Goal: Task Accomplishment & Management: Use online tool/utility

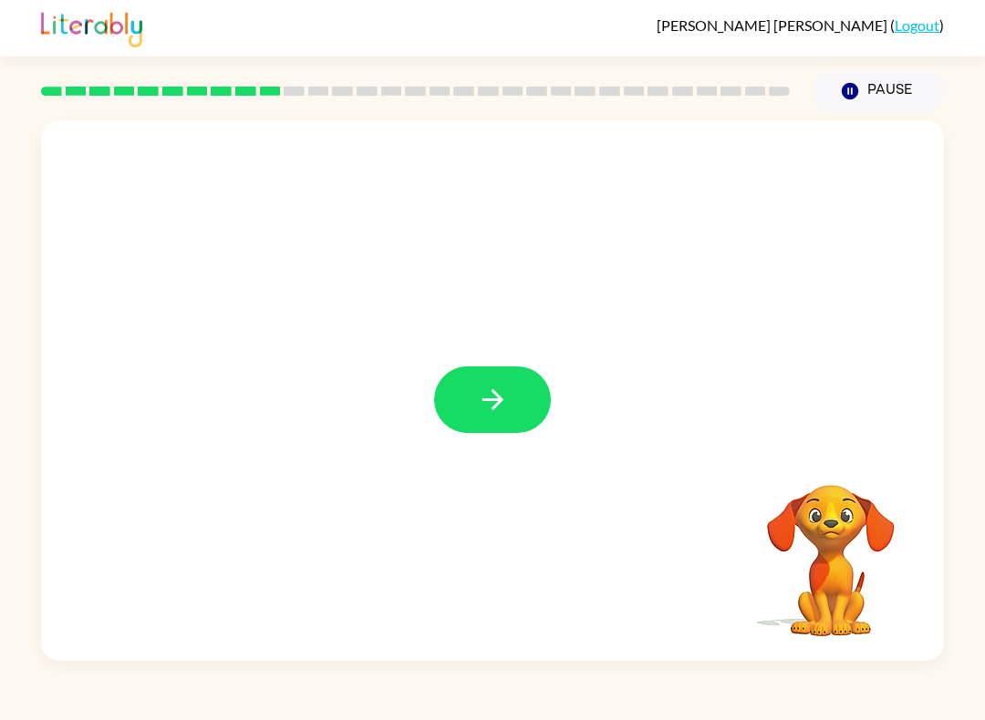
click at [545, 417] on button "button" at bounding box center [492, 400] width 117 height 67
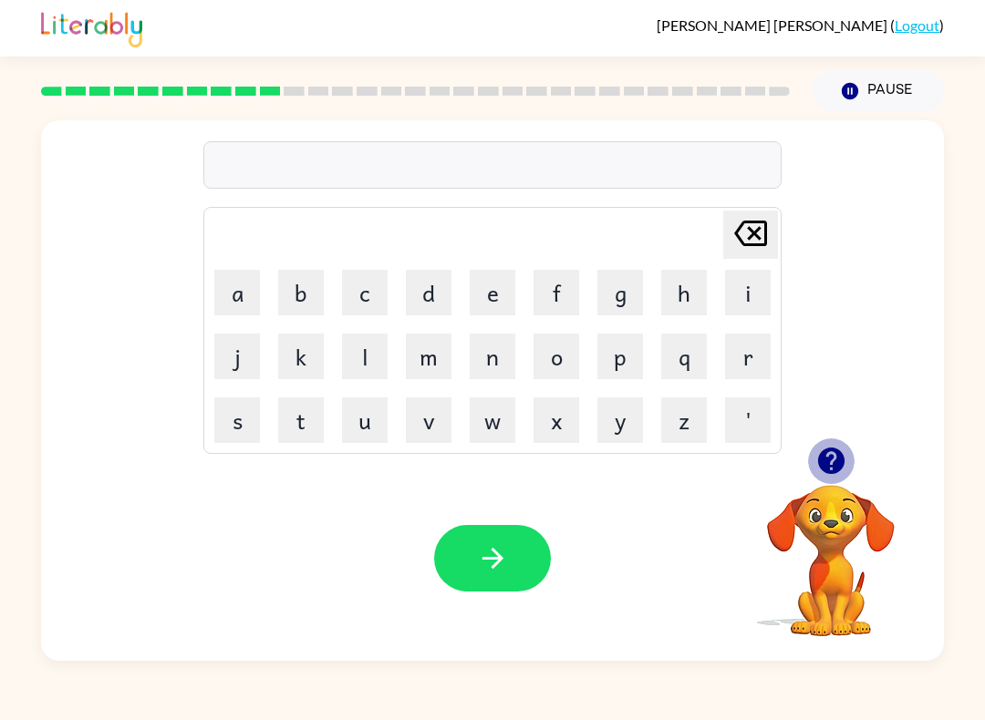
click at [832, 452] on icon "button" at bounding box center [830, 461] width 26 height 26
click at [430, 295] on button "d" at bounding box center [429, 293] width 46 height 46
click at [730, 297] on button "i" at bounding box center [748, 293] width 46 height 46
click at [237, 421] on button "s" at bounding box center [237, 421] width 46 height 46
click at [237, 420] on button "s" at bounding box center [237, 421] width 46 height 46
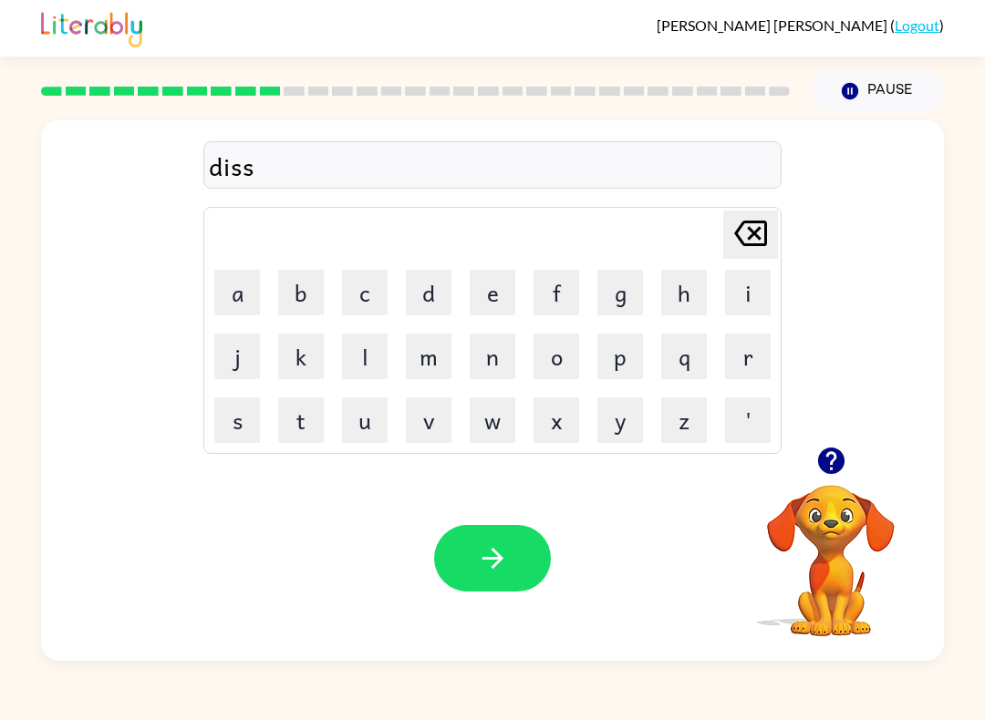
click at [321, 416] on button "t" at bounding box center [301, 421] width 46 height 46
click at [756, 355] on button "r" at bounding box center [748, 357] width 46 height 46
click at [375, 427] on button "u" at bounding box center [365, 421] width 46 height 46
click at [220, 418] on button "s" at bounding box center [237, 421] width 46 height 46
click at [296, 424] on button "t" at bounding box center [301, 421] width 46 height 46
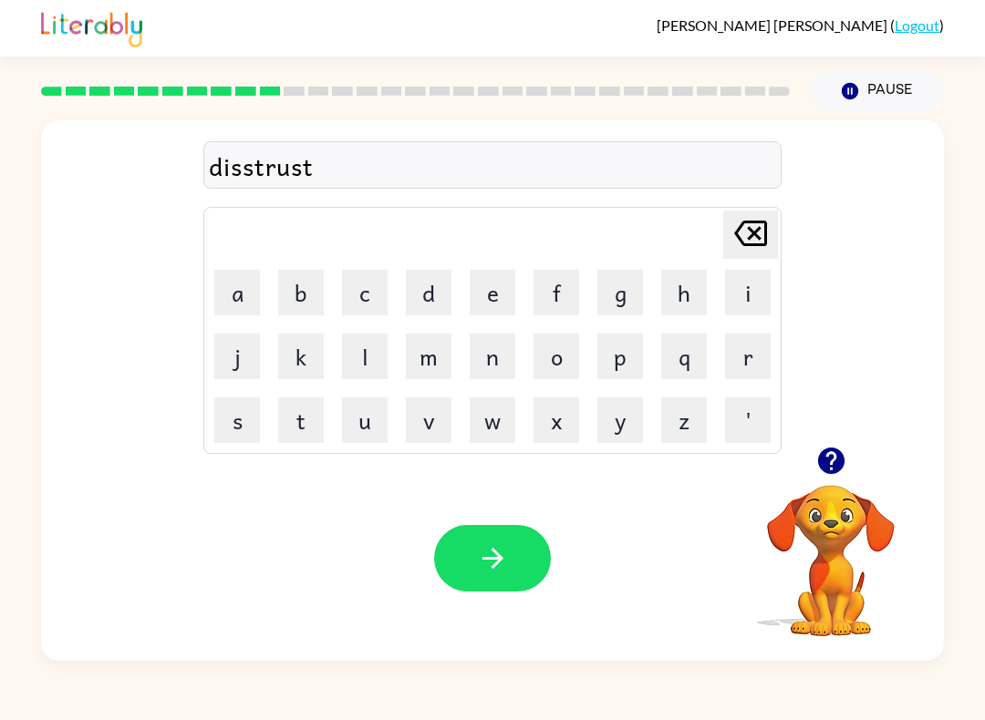
click at [512, 557] on button "button" at bounding box center [492, 558] width 117 height 67
click at [450, 508] on div "Your browser must support playing .mp4 files to use Literably. Please try using…" at bounding box center [492, 558] width 903 height 205
click at [821, 464] on icon "button" at bounding box center [830, 461] width 26 height 26
click at [759, 361] on button "r" at bounding box center [748, 357] width 46 height 46
click at [537, 378] on button "o" at bounding box center [556, 357] width 46 height 46
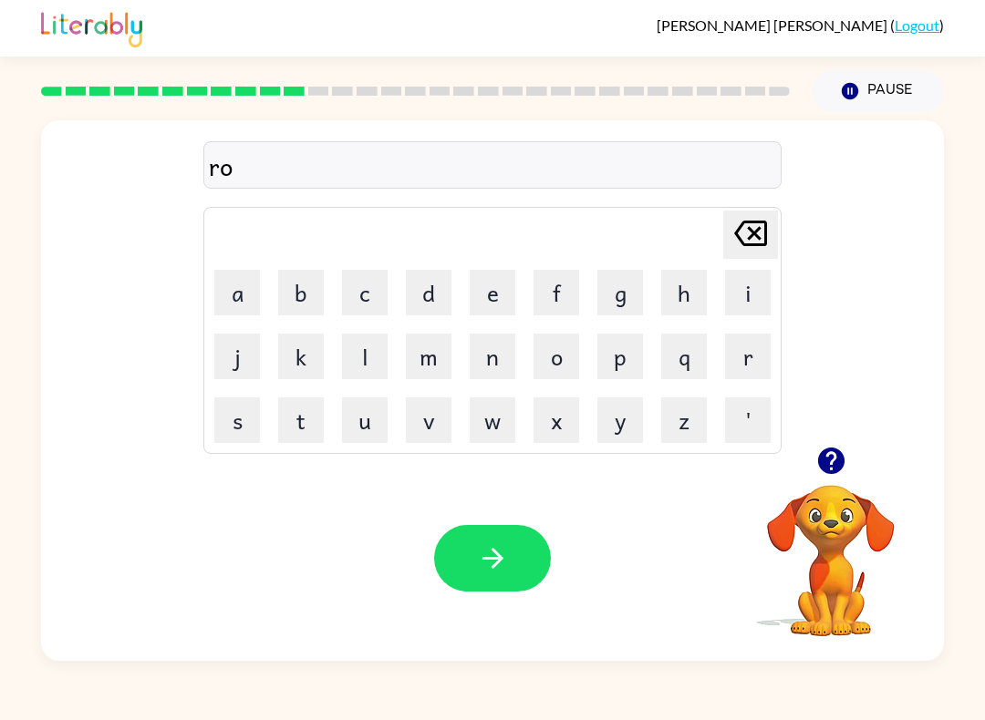
click at [359, 427] on button "u" at bounding box center [365, 421] width 46 height 46
click at [419, 295] on button "d" at bounding box center [429, 293] width 46 height 46
click at [490, 570] on icon "button" at bounding box center [493, 559] width 32 height 32
click at [232, 295] on button "a" at bounding box center [237, 293] width 46 height 46
click at [244, 224] on td "[PERSON_NAME] last character input" at bounding box center [492, 235] width 573 height 50
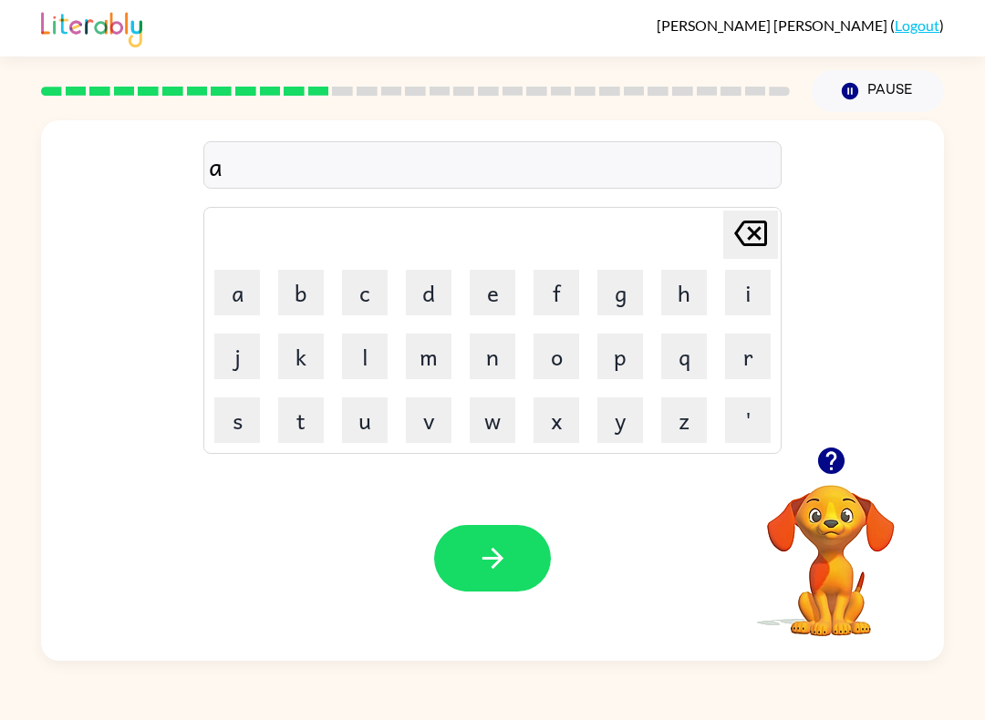
click at [632, 275] on button "g" at bounding box center [620, 293] width 46 height 46
click at [730, 347] on button "r" at bounding box center [748, 357] width 46 height 46
click at [489, 301] on button "e" at bounding box center [493, 293] width 46 height 46
click at [509, 558] on button "button" at bounding box center [492, 558] width 117 height 67
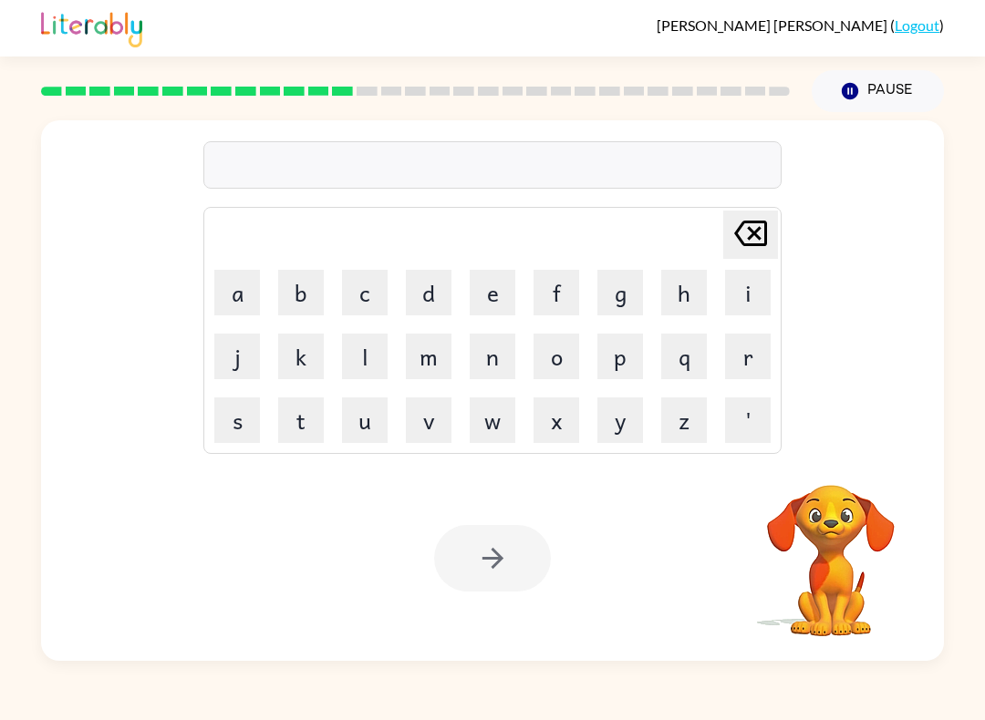
click at [298, 1] on div "[PERSON_NAME] ( Logout )" at bounding box center [492, 28] width 903 height 57
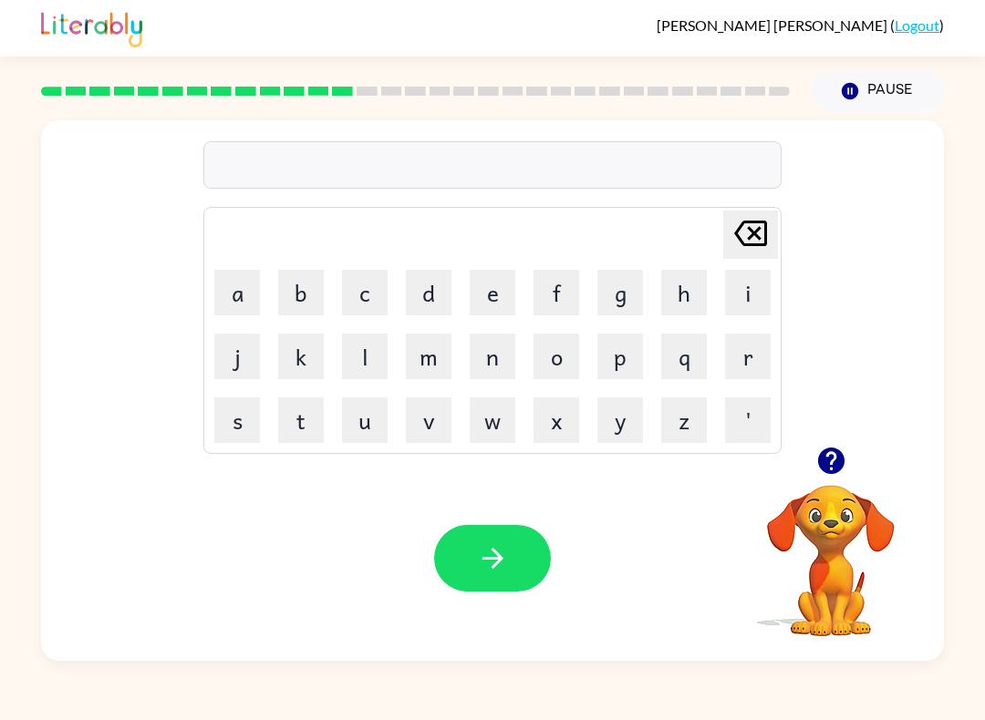
click at [845, 468] on icon "button" at bounding box center [831, 461] width 32 height 32
click at [305, 275] on button "b" at bounding box center [301, 293] width 46 height 46
click at [234, 296] on button "a" at bounding box center [237, 293] width 46 height 46
click at [424, 277] on button "d" at bounding box center [429, 293] width 46 height 46
click at [486, 366] on button "n" at bounding box center [493, 357] width 46 height 46
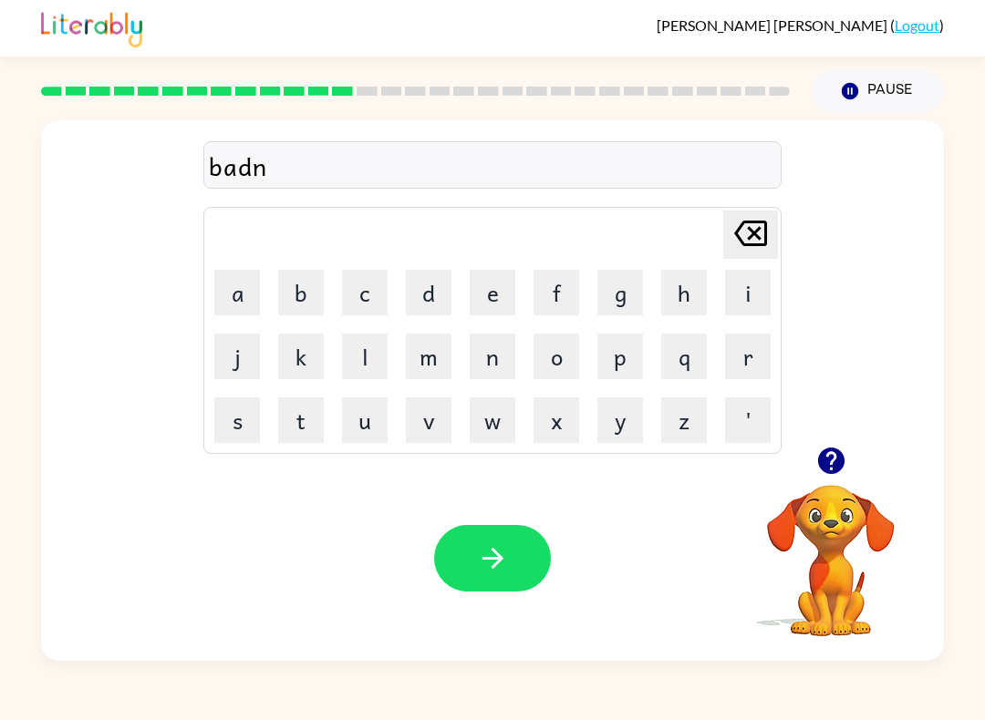
click at [492, 294] on button "e" at bounding box center [493, 293] width 46 height 46
click at [236, 414] on button "s" at bounding box center [237, 421] width 46 height 46
click at [236, 413] on button "s" at bounding box center [237, 421] width 46 height 46
click at [471, 529] on button "button" at bounding box center [492, 558] width 117 height 67
click at [822, 459] on icon "button" at bounding box center [830, 461] width 26 height 26
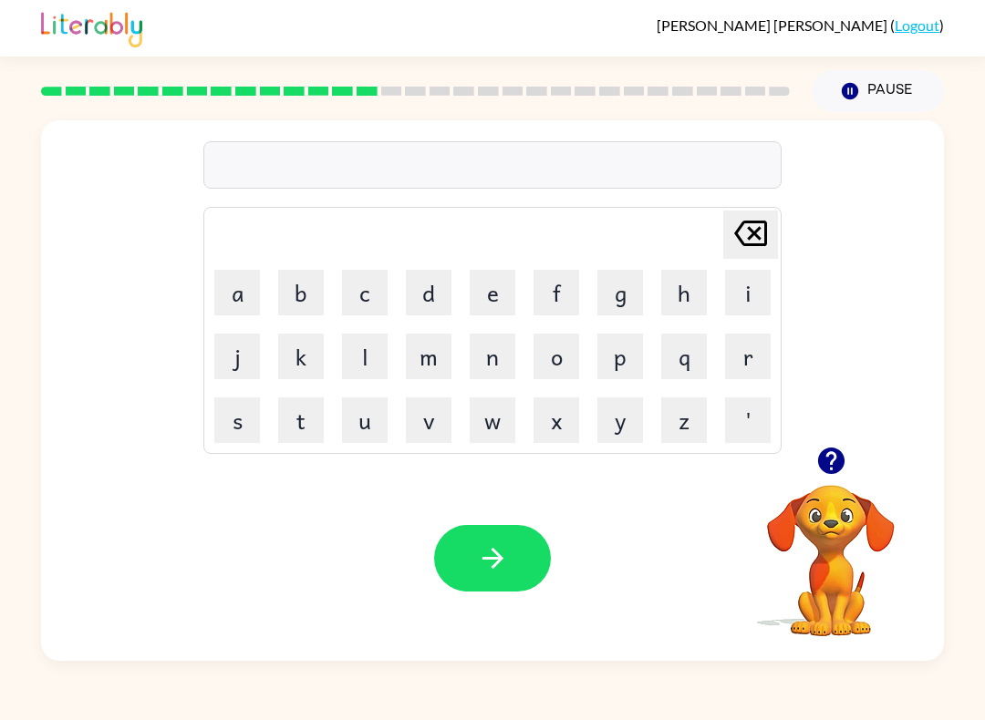
click at [305, 276] on button "b" at bounding box center [301, 293] width 46 height 46
click at [559, 350] on button "o" at bounding box center [556, 357] width 46 height 46
click at [357, 429] on button "u" at bounding box center [365, 421] width 46 height 46
click at [490, 365] on button "n" at bounding box center [493, 357] width 46 height 46
click at [489, 309] on button "e" at bounding box center [493, 293] width 46 height 46
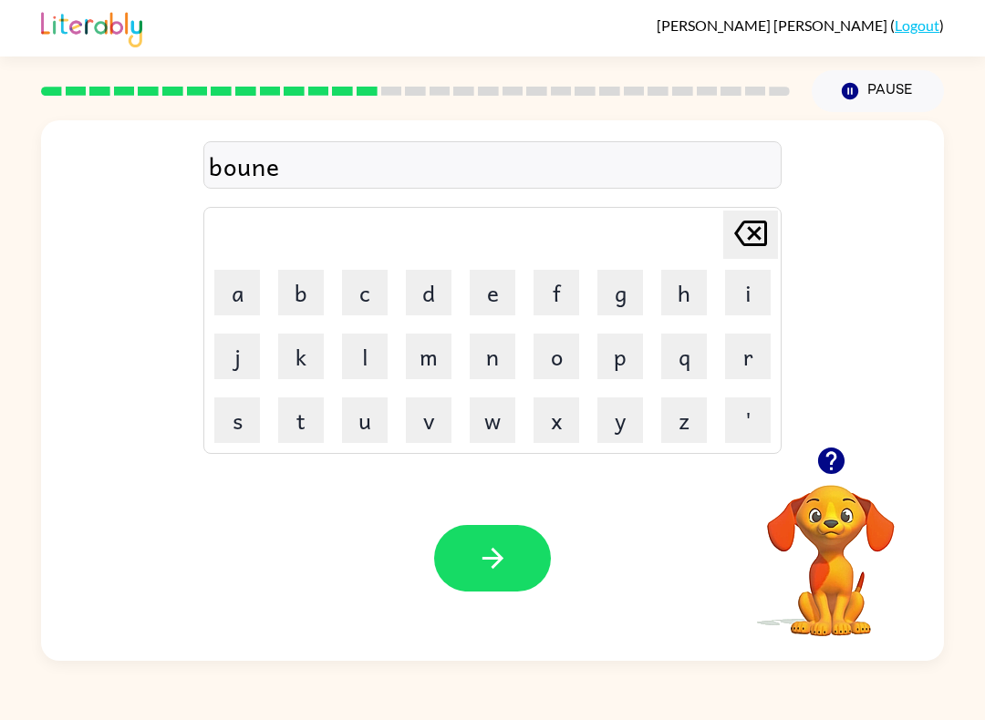
click at [490, 295] on button "e" at bounding box center [493, 293] width 46 height 46
click at [756, 251] on icon "[PERSON_NAME] last character input" at bounding box center [751, 234] width 44 height 44
click at [246, 419] on button "s" at bounding box center [237, 421] width 46 height 46
click at [533, 565] on button "button" at bounding box center [492, 558] width 117 height 67
click at [217, 424] on button "s" at bounding box center [237, 421] width 46 height 46
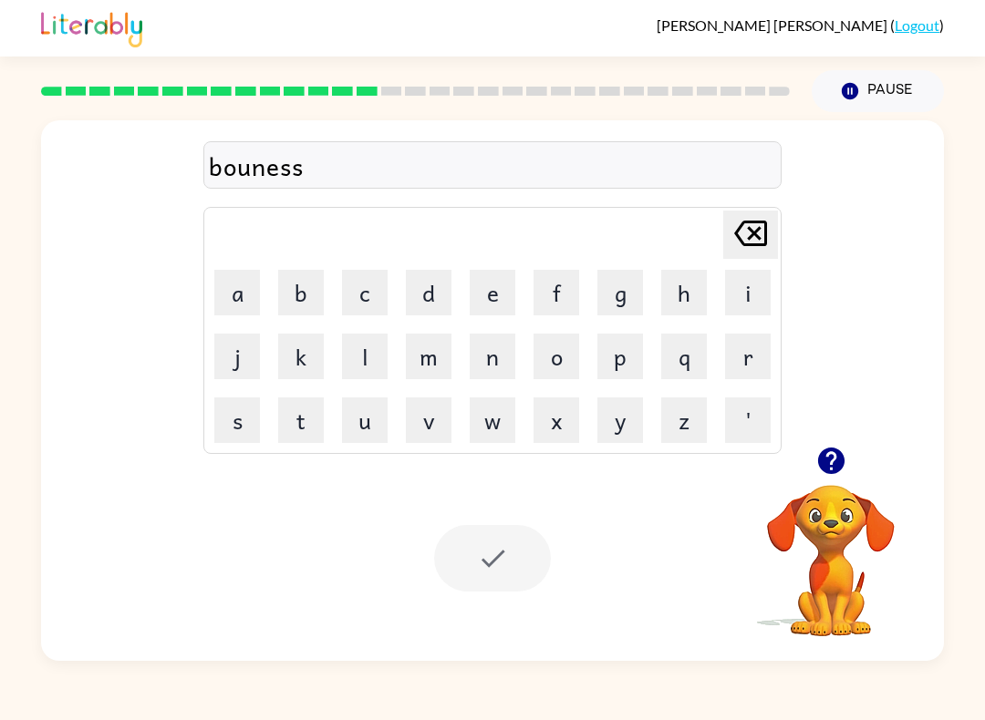
click at [217, 423] on button "s" at bounding box center [237, 421] width 46 height 46
click at [765, 247] on icon "[PERSON_NAME] last character input" at bounding box center [751, 234] width 44 height 44
click at [228, 407] on button "s" at bounding box center [237, 421] width 46 height 46
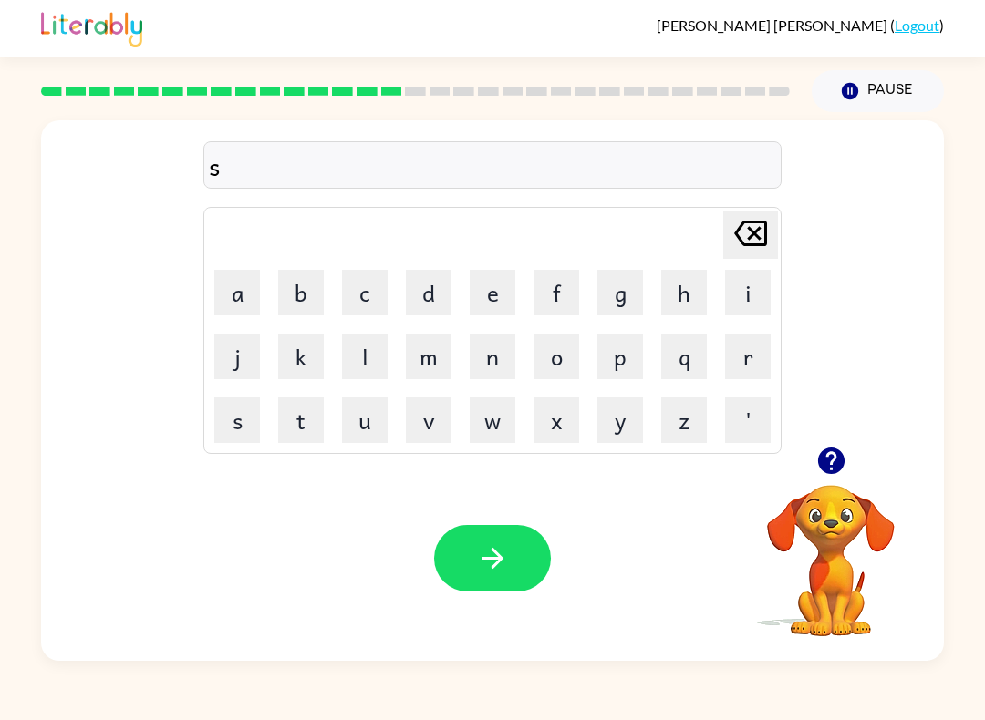
click at [357, 421] on button "u" at bounding box center [365, 421] width 46 height 46
click at [233, 305] on button "a" at bounding box center [237, 293] width 46 height 46
click at [754, 357] on button "r" at bounding box center [748, 357] width 46 height 46
click at [421, 362] on button "m" at bounding box center [429, 357] width 46 height 46
click at [513, 560] on button "button" at bounding box center [492, 558] width 117 height 67
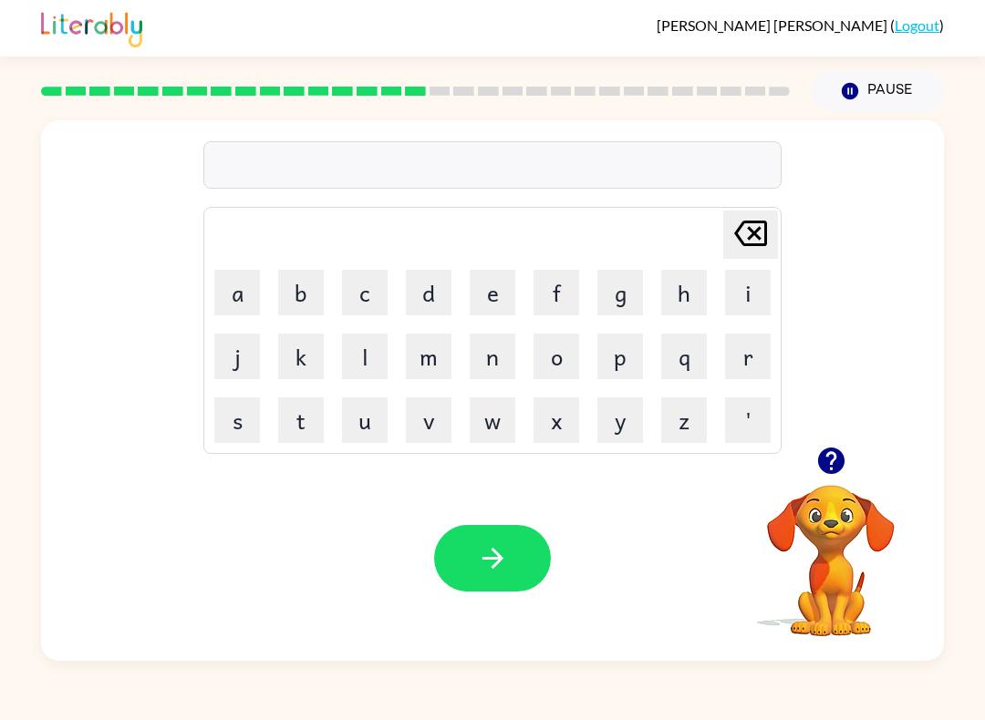
click at [824, 482] on button "button" at bounding box center [831, 461] width 47 height 47
click at [758, 345] on button "r" at bounding box center [748, 357] width 46 height 46
click at [248, 295] on button "a" at bounding box center [237, 293] width 46 height 46
click at [438, 375] on button "m" at bounding box center [429, 357] width 46 height 46
click at [445, 366] on button "m" at bounding box center [429, 357] width 46 height 46
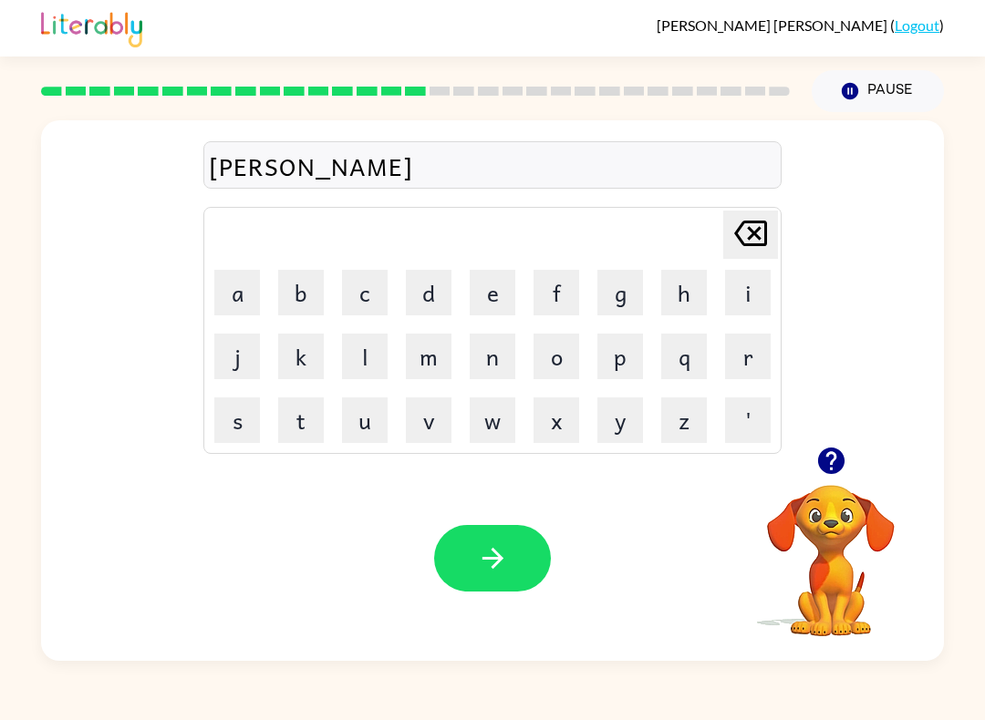
click at [485, 554] on icon "button" at bounding box center [493, 559] width 32 height 32
click at [316, 304] on button "b" at bounding box center [301, 293] width 46 height 46
click at [752, 355] on button "r" at bounding box center [748, 357] width 46 height 46
click at [725, 321] on td "i" at bounding box center [748, 293] width 62 height 62
click at [440, 285] on button "d" at bounding box center [429, 293] width 46 height 46
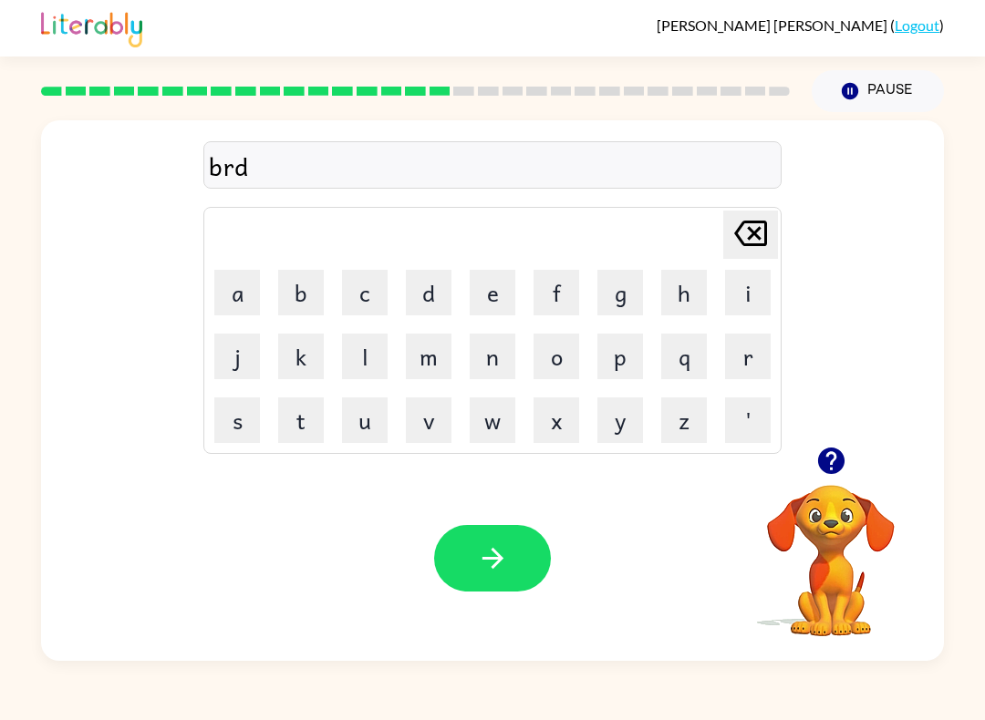
click at [738, 287] on button "i" at bounding box center [748, 293] width 46 height 46
click at [474, 355] on button "n" at bounding box center [493, 357] width 46 height 46
click at [634, 305] on button "g" at bounding box center [620, 293] width 46 height 46
click at [479, 540] on button "button" at bounding box center [492, 558] width 117 height 67
click at [750, 370] on button "r" at bounding box center [748, 357] width 46 height 46
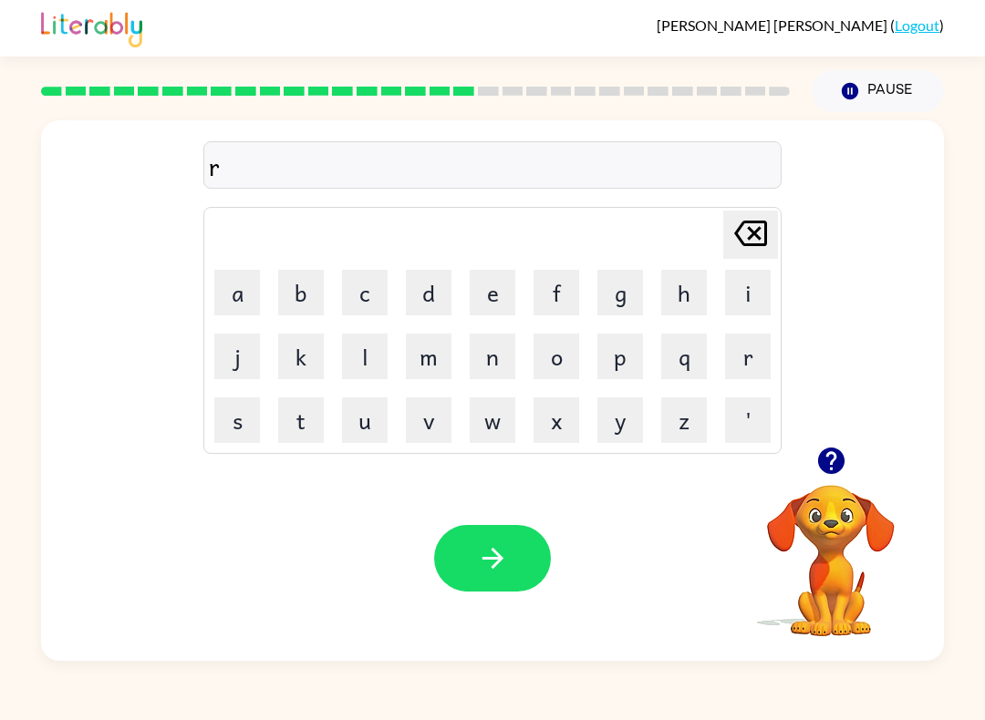
click at [759, 297] on button "i" at bounding box center [748, 293] width 46 height 46
click at [223, 404] on button "s" at bounding box center [237, 421] width 46 height 46
click at [359, 285] on button "c" at bounding box center [365, 293] width 46 height 46
click at [342, 440] on button "u" at bounding box center [365, 421] width 46 height 46
click at [560, 357] on button "o" at bounding box center [556, 357] width 46 height 46
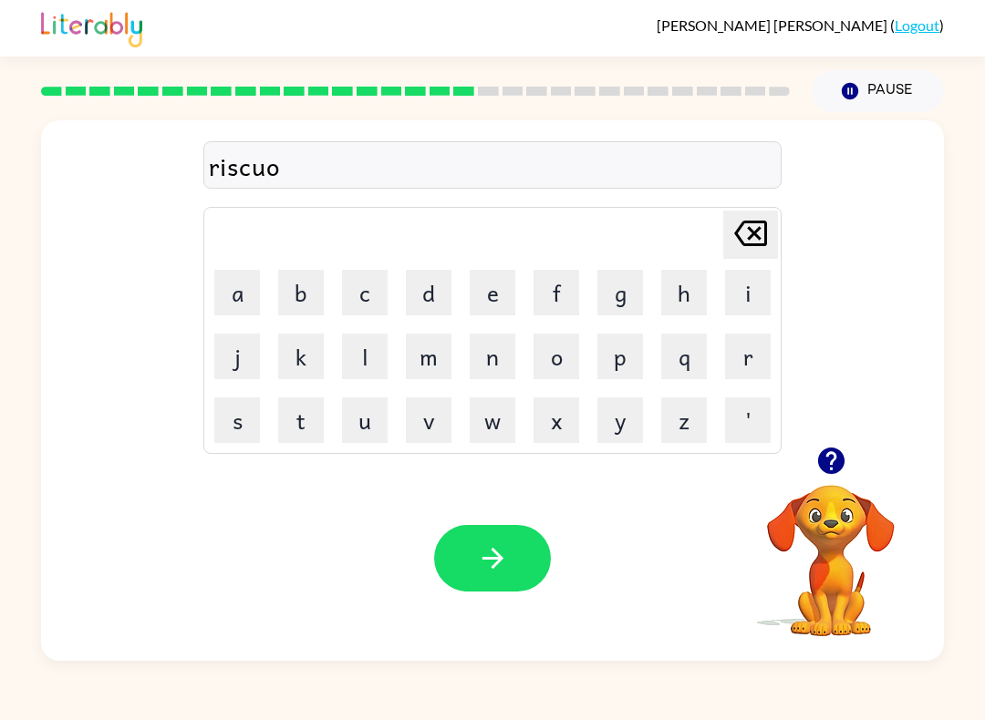
click at [223, 417] on button "s" at bounding box center [237, 421] width 46 height 46
click at [509, 587] on button "button" at bounding box center [492, 558] width 117 height 67
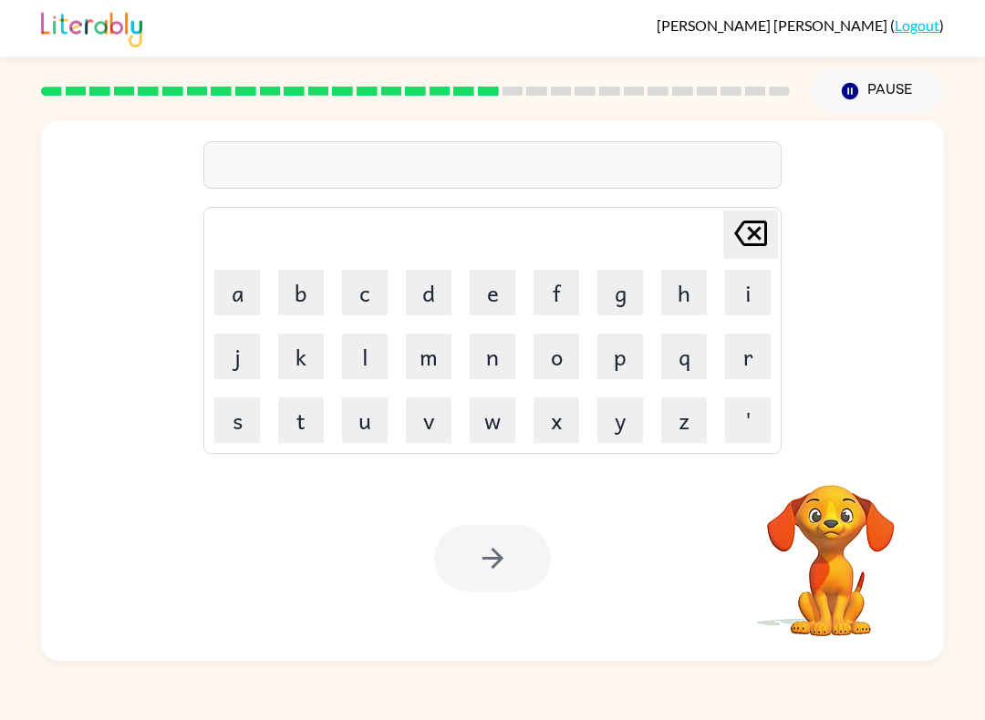
click at [239, 307] on button "a" at bounding box center [237, 293] width 46 height 46
click at [752, 356] on button "r" at bounding box center [748, 357] width 46 height 46
click at [164, 345] on div "ar Delete Delete last character input a b c d e f g h i j k l m n o p q r s t u…" at bounding box center [492, 283] width 903 height 326
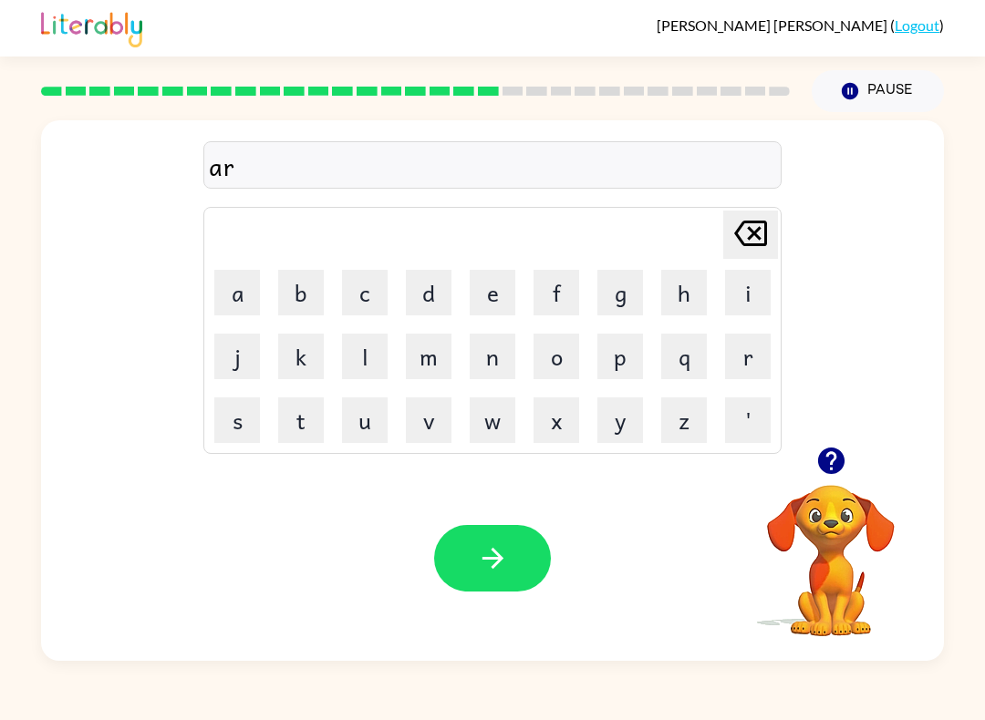
click at [286, 416] on button "t" at bounding box center [301, 421] width 46 height 46
click at [362, 413] on button "u" at bounding box center [365, 421] width 46 height 46
click at [483, 285] on button "e" at bounding box center [493, 293] width 46 height 46
click at [434, 537] on div at bounding box center [492, 558] width 117 height 67
click at [676, 423] on button "z" at bounding box center [684, 421] width 46 height 46
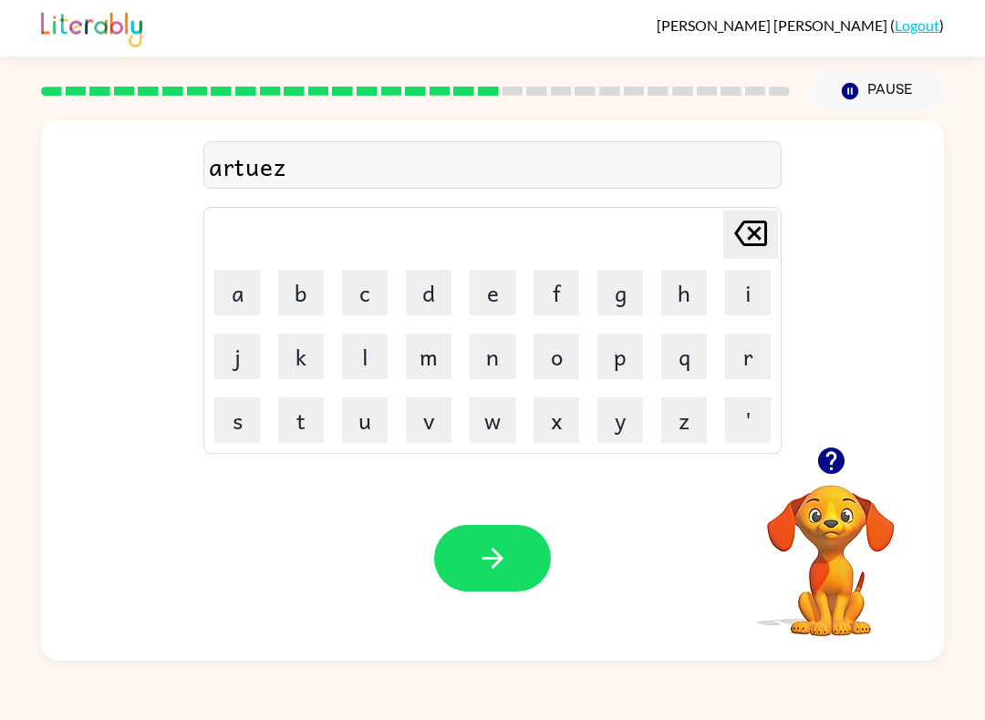
click at [756, 230] on icon "[PERSON_NAME] last character input" at bounding box center [751, 234] width 44 height 44
click at [458, 559] on button "button" at bounding box center [492, 558] width 117 height 67
click at [819, 449] on icon "button" at bounding box center [831, 461] width 32 height 32
click at [556, 296] on button "f" at bounding box center [556, 293] width 46 height 46
click at [545, 371] on button "o" at bounding box center [556, 357] width 46 height 46
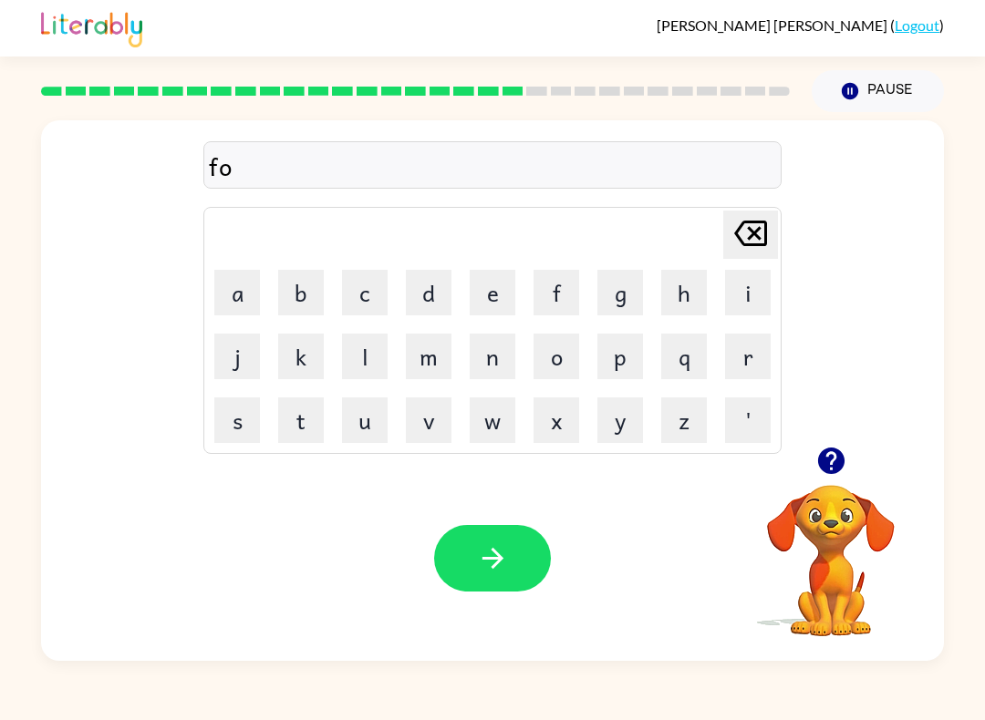
click at [378, 367] on button "l" at bounding box center [365, 357] width 46 height 46
click at [553, 362] on button "o" at bounding box center [556, 357] width 46 height 46
click at [360, 425] on button "u" at bounding box center [365, 421] width 46 height 46
click at [434, 298] on button "d" at bounding box center [429, 293] width 46 height 46
click at [482, 542] on button "button" at bounding box center [492, 558] width 117 height 67
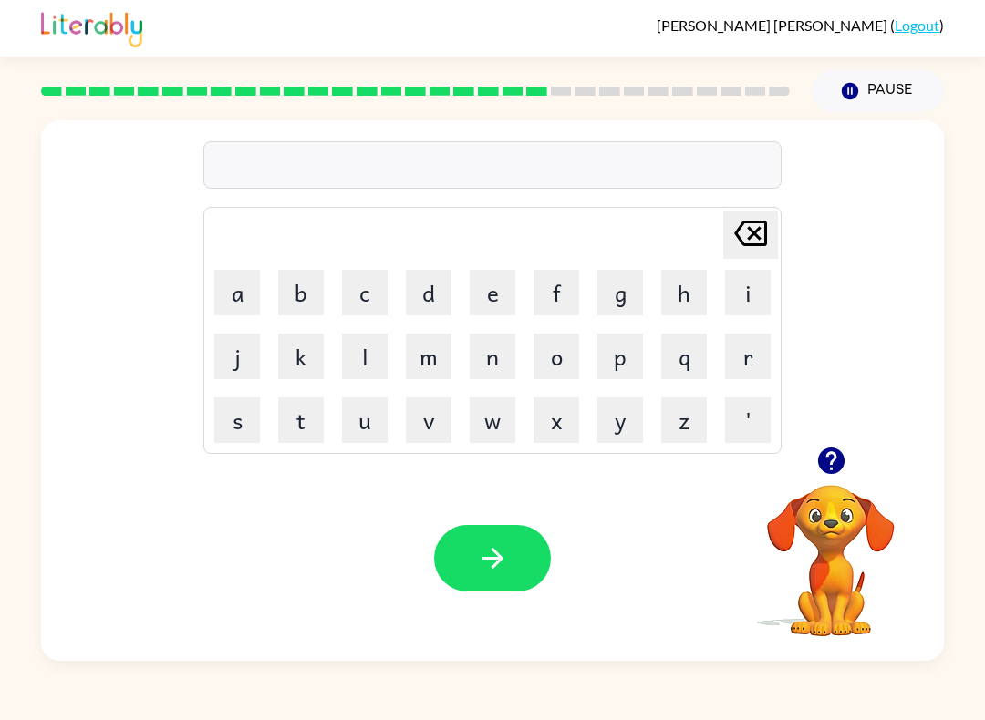
click at [248, 407] on button "s" at bounding box center [237, 421] width 46 height 46
click at [502, 292] on button "e" at bounding box center [493, 293] width 46 height 46
click at [503, 347] on button "n" at bounding box center [493, 357] width 46 height 46
click at [278, 429] on button "t" at bounding box center [301, 421] width 46 height 46
click at [490, 298] on button "e" at bounding box center [493, 293] width 46 height 46
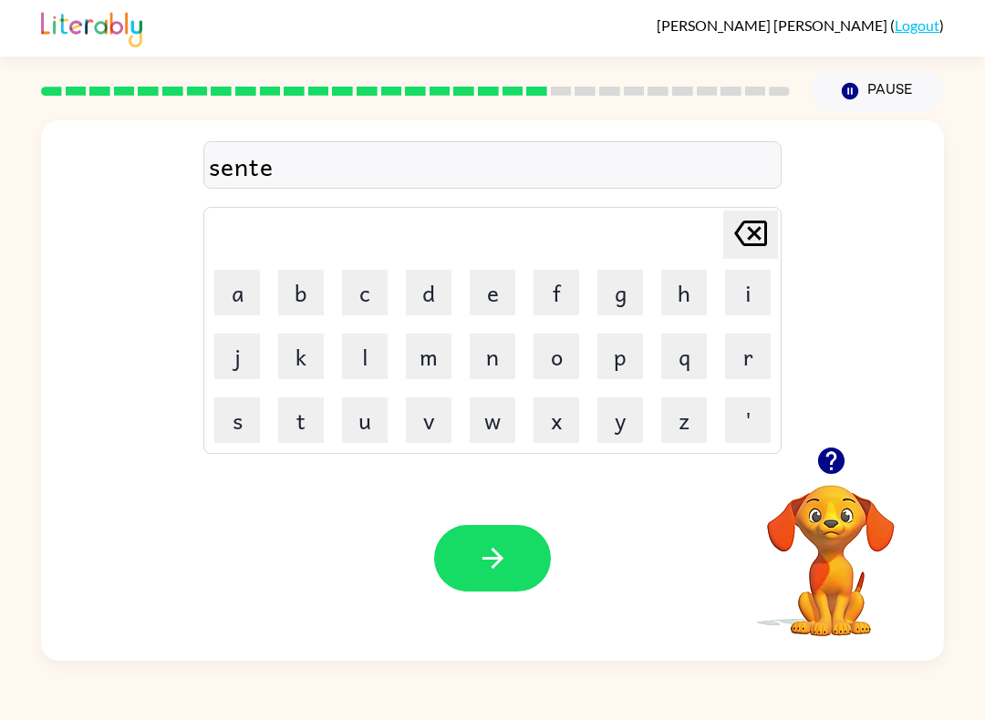
click at [626, 341] on button "p" at bounding box center [620, 357] width 46 height 46
click at [727, 301] on button "i" at bounding box center [748, 293] width 46 height 46
click at [440, 295] on button "d" at bounding box center [429, 293] width 46 height 46
click at [487, 533] on button "button" at bounding box center [492, 558] width 117 height 67
click at [235, 440] on button "s" at bounding box center [237, 421] width 46 height 46
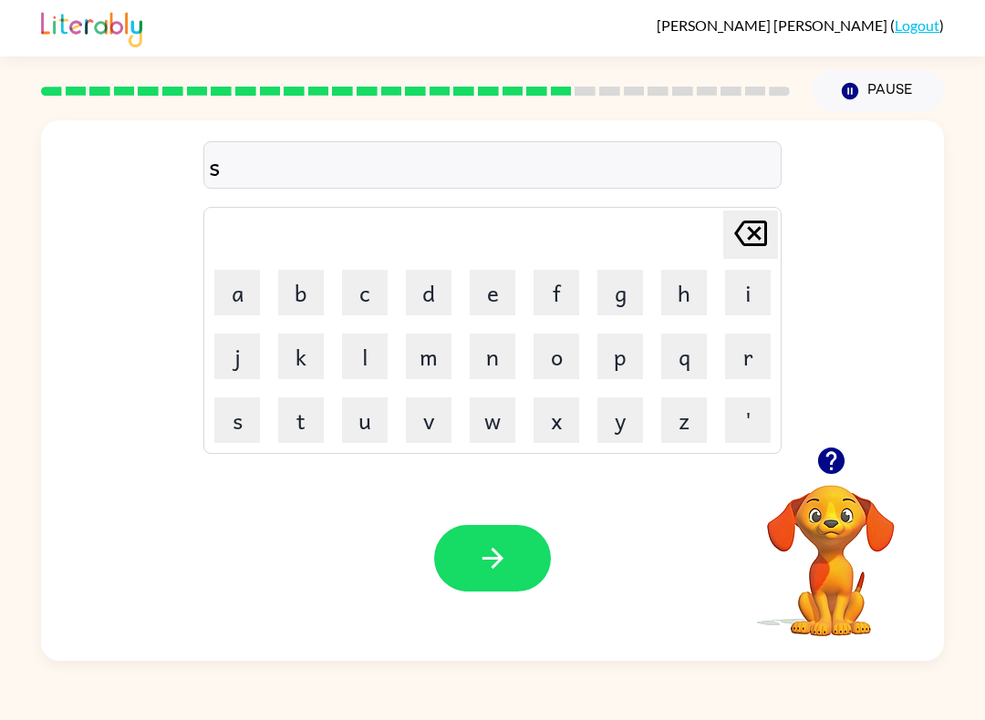
click at [564, 376] on button "o" at bounding box center [556, 357] width 46 height 46
click at [229, 414] on button "s" at bounding box center [237, 421] width 46 height 46
click at [313, 426] on button "t" at bounding box center [301, 421] width 46 height 46
click at [250, 285] on button "a" at bounding box center [237, 293] width 46 height 46
click at [736, 291] on button "i" at bounding box center [748, 293] width 46 height 46
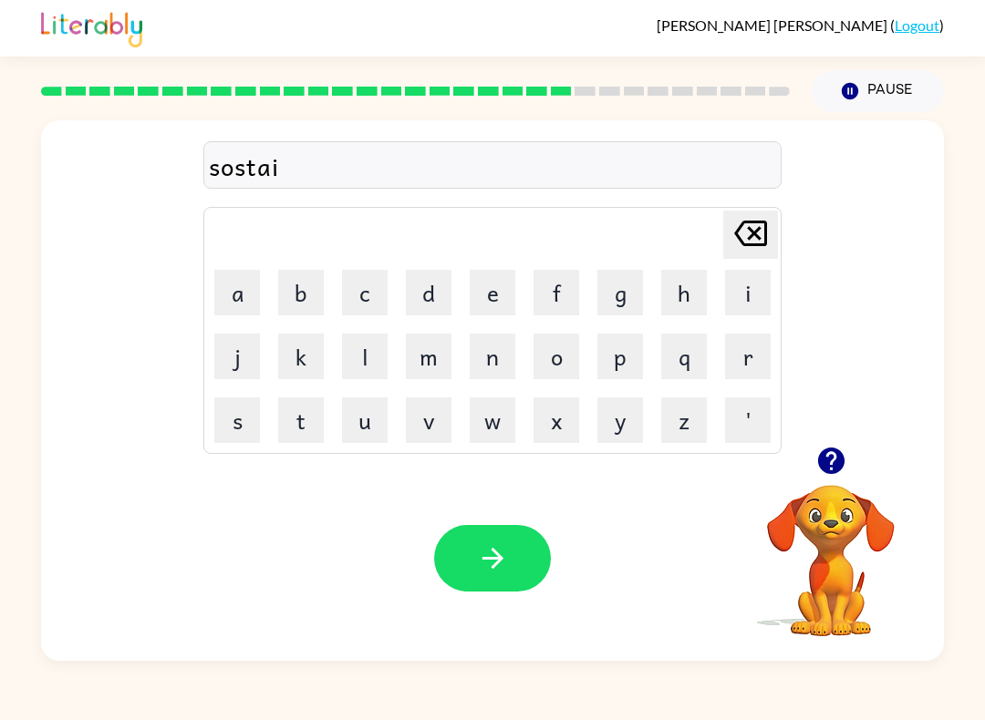
click at [476, 378] on button "n" at bounding box center [493, 357] width 46 height 46
click at [486, 563] on icon "button" at bounding box center [493, 559] width 32 height 32
click at [569, 295] on button "f" at bounding box center [556, 293] width 46 height 46
click at [568, 367] on button "o" at bounding box center [556, 357] width 46 height 46
click at [488, 427] on button "w" at bounding box center [493, 421] width 46 height 46
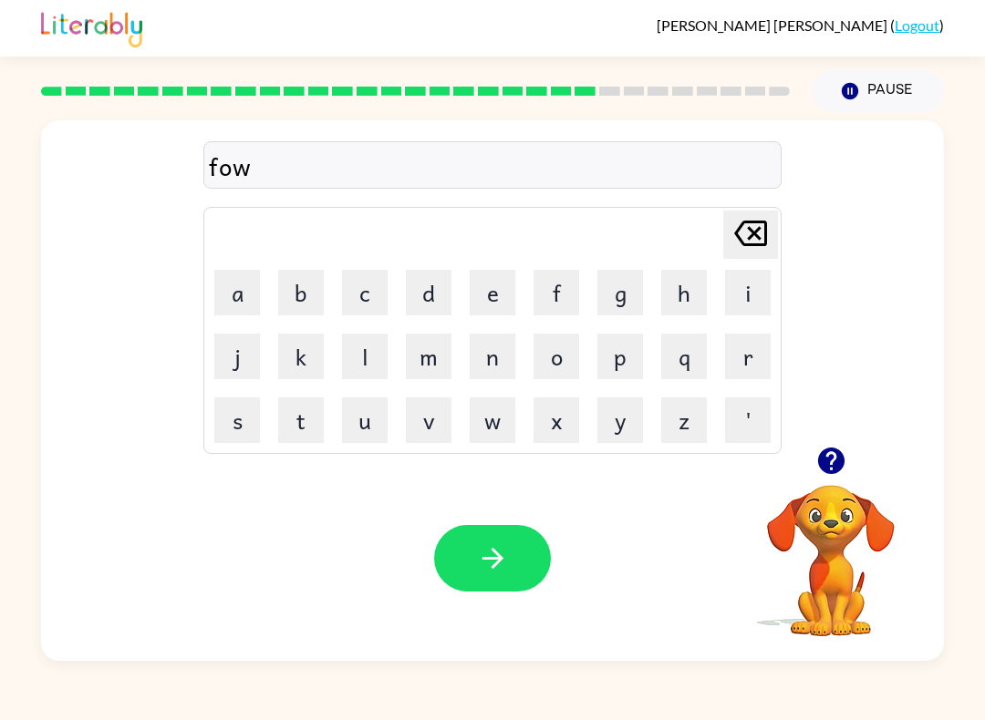
click at [249, 294] on button "a" at bounding box center [237, 293] width 46 height 46
click at [751, 367] on button "r" at bounding box center [748, 357] width 46 height 46
click at [409, 296] on button "d" at bounding box center [429, 293] width 46 height 46
click at [472, 532] on button "button" at bounding box center [492, 558] width 117 height 67
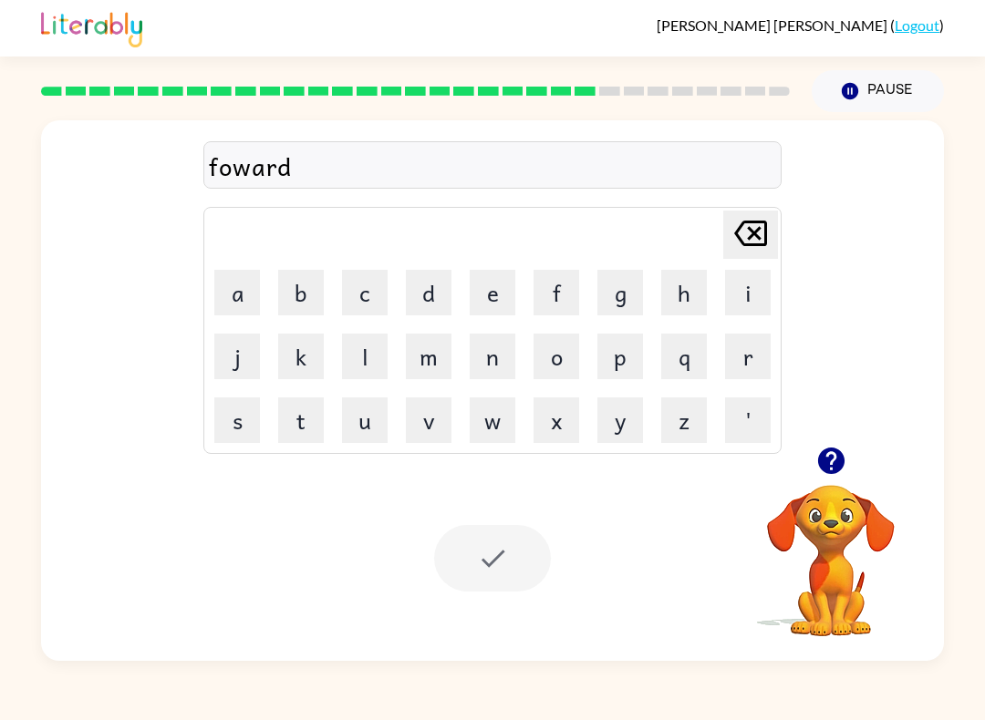
click at [511, 554] on div at bounding box center [492, 558] width 117 height 67
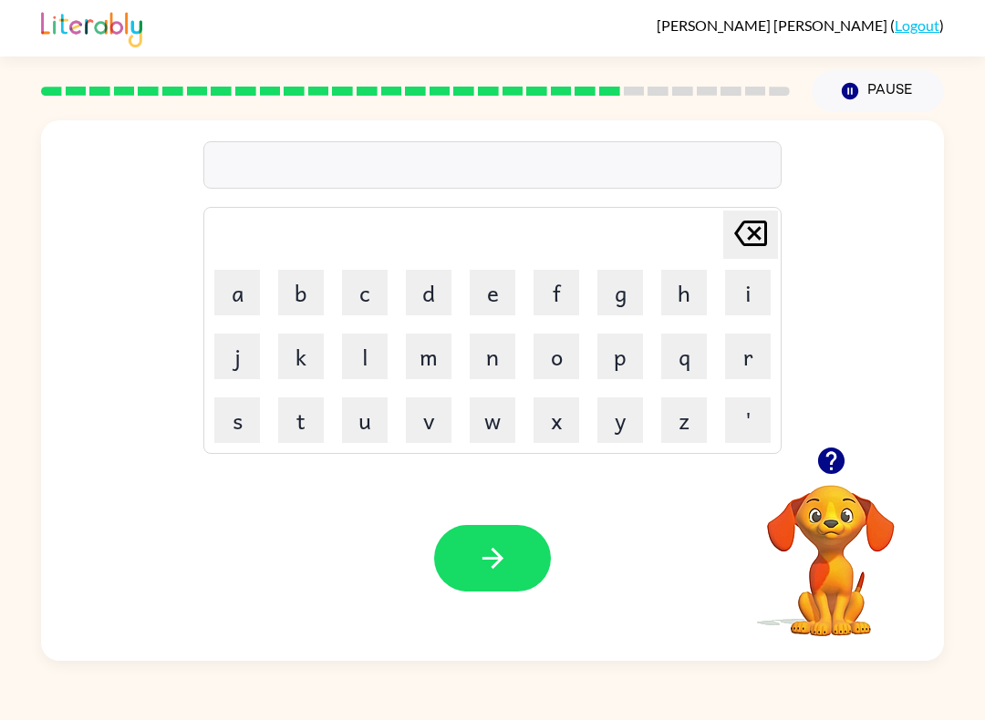
click at [840, 457] on icon "button" at bounding box center [830, 461] width 26 height 26
click at [757, 356] on button "r" at bounding box center [748, 357] width 46 height 46
click at [497, 290] on button "e" at bounding box center [493, 293] width 46 height 46
click at [234, 285] on button "a" at bounding box center [237, 293] width 46 height 46
click at [357, 354] on button "l" at bounding box center [365, 357] width 46 height 46
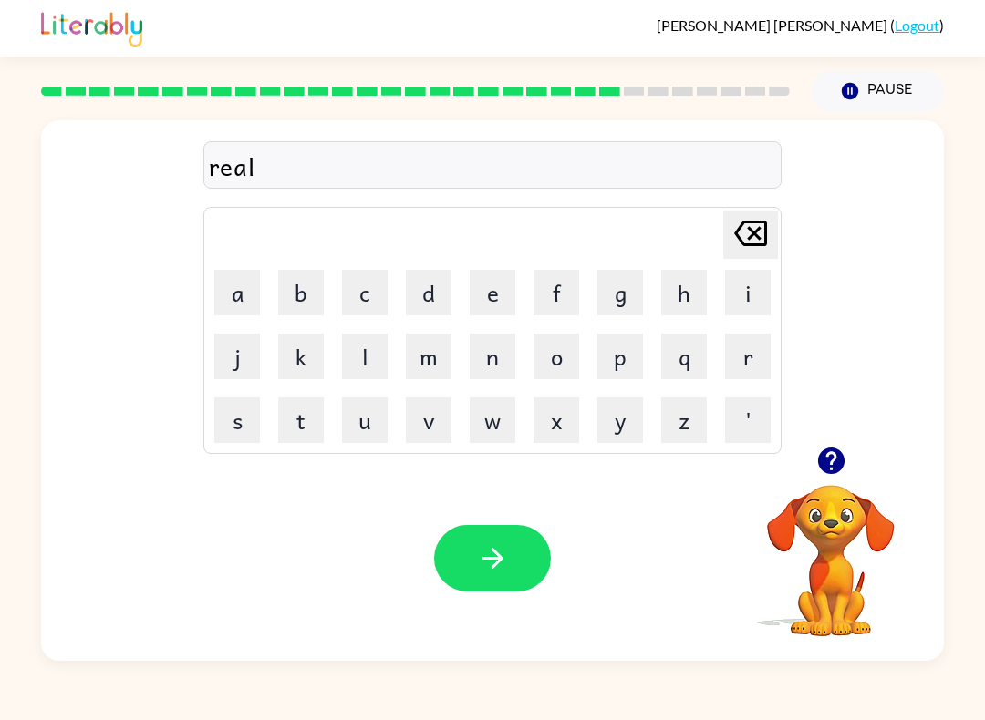
click at [243, 299] on button "a" at bounding box center [237, 293] width 46 height 46
click at [443, 286] on button "d" at bounding box center [429, 293] width 46 height 46
click at [495, 287] on button "e" at bounding box center [493, 293] width 46 height 46
click at [444, 292] on button "d" at bounding box center [429, 293] width 46 height 46
click at [772, 221] on button "[PERSON_NAME] last character input" at bounding box center [750, 235] width 55 height 48
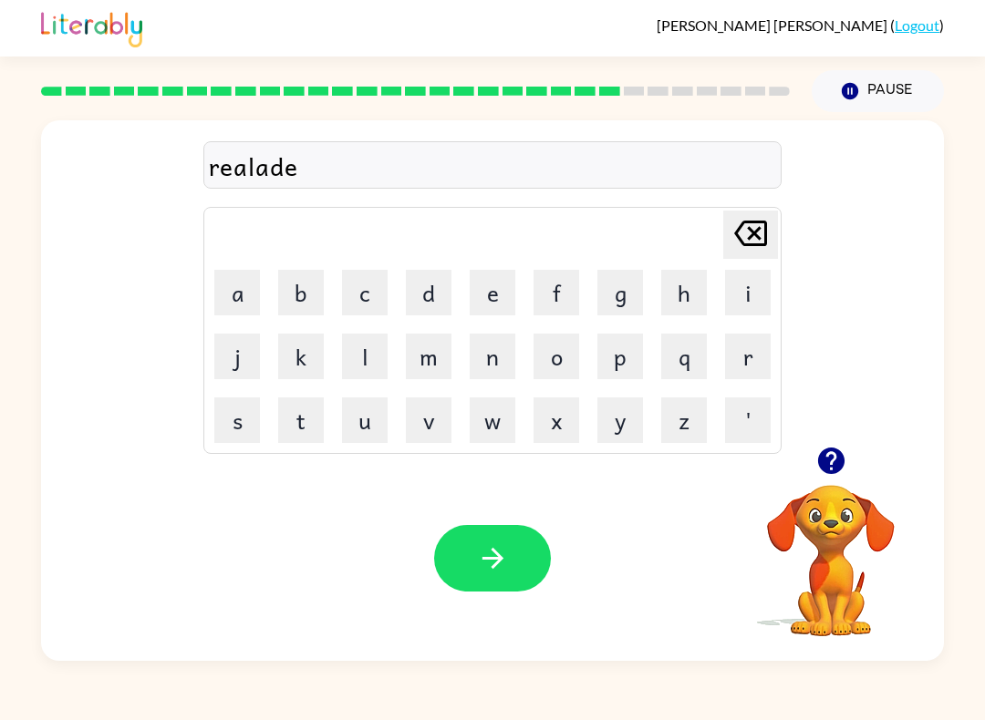
click at [772, 221] on button "[PERSON_NAME] last character input" at bounding box center [750, 235] width 55 height 48
click at [477, 581] on button "button" at bounding box center [492, 558] width 117 height 67
click at [640, 287] on button "g" at bounding box center [620, 293] width 46 height 46
click at [564, 345] on button "o" at bounding box center [556, 357] width 46 height 46
click at [437, 305] on button "d" at bounding box center [429, 293] width 46 height 46
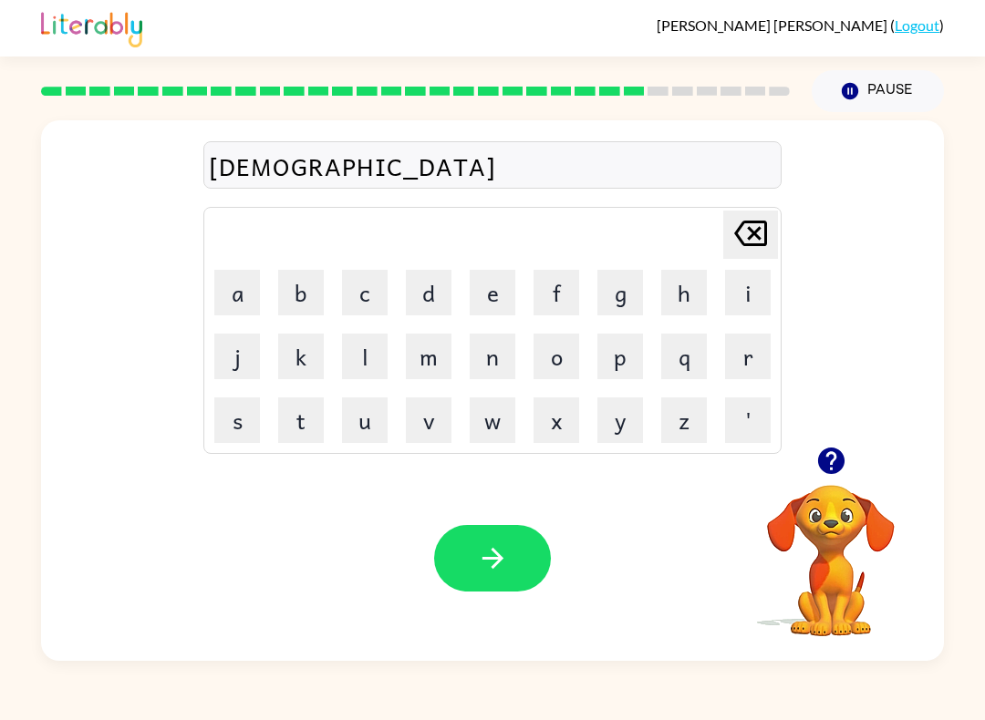
click at [550, 377] on button "o" at bounding box center [556, 357] width 46 height 46
click at [345, 355] on button "l" at bounding box center [365, 357] width 46 height 46
click at [757, 298] on button "i" at bounding box center [748, 293] width 46 height 46
click at [495, 360] on button "n" at bounding box center [493, 357] width 46 height 46
click at [634, 290] on button "g" at bounding box center [620, 293] width 46 height 46
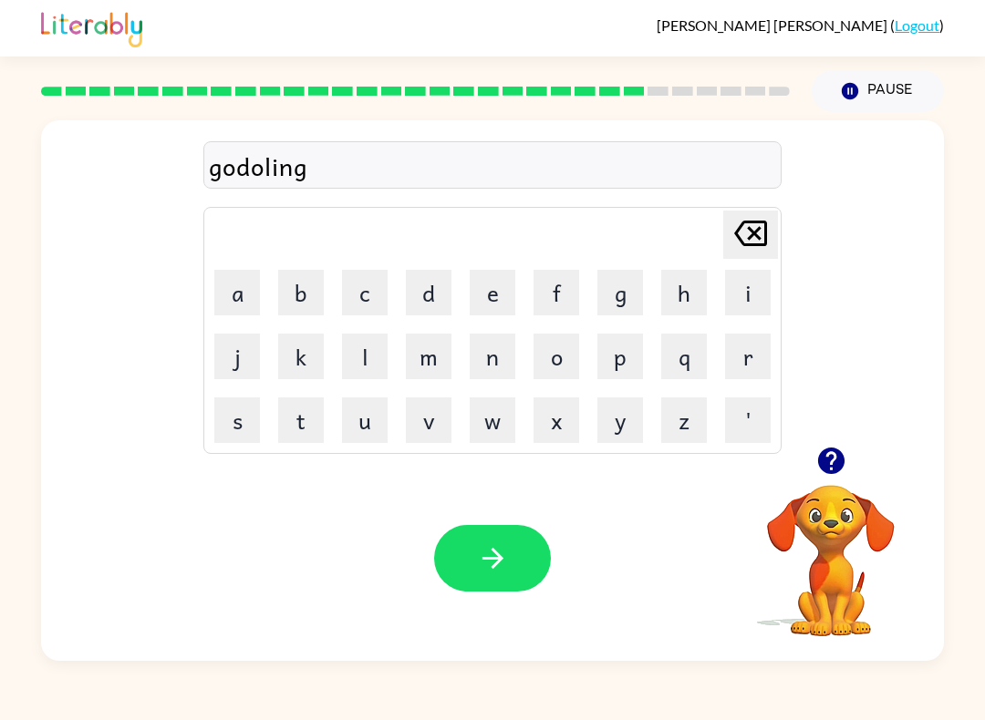
click at [479, 554] on icon "button" at bounding box center [493, 559] width 32 height 32
click at [827, 479] on button "button" at bounding box center [831, 461] width 47 height 47
click at [364, 347] on button "l" at bounding box center [365, 357] width 46 height 46
click at [575, 357] on button "o" at bounding box center [556, 357] width 46 height 46
click at [425, 357] on button "m" at bounding box center [429, 357] width 46 height 46
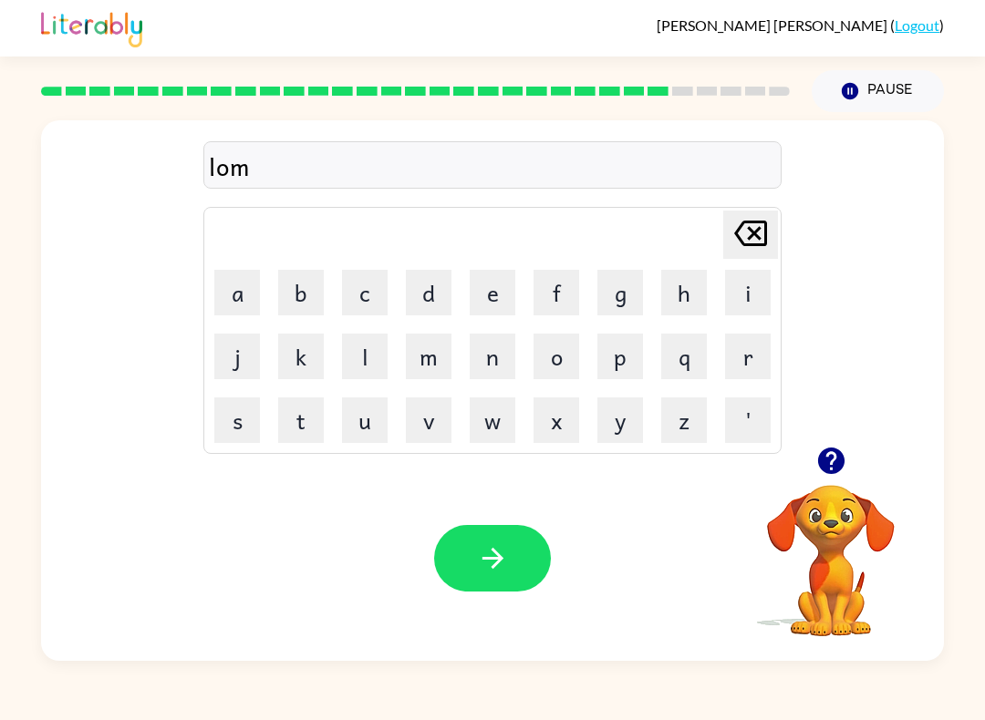
click at [303, 279] on button "b" at bounding box center [301, 293] width 46 height 46
click at [507, 295] on button "e" at bounding box center [493, 293] width 46 height 46
click at [743, 365] on button "r" at bounding box center [748, 357] width 46 height 46
click at [242, 356] on button "j" at bounding box center [237, 357] width 46 height 46
click at [234, 295] on button "a" at bounding box center [237, 293] width 46 height 46
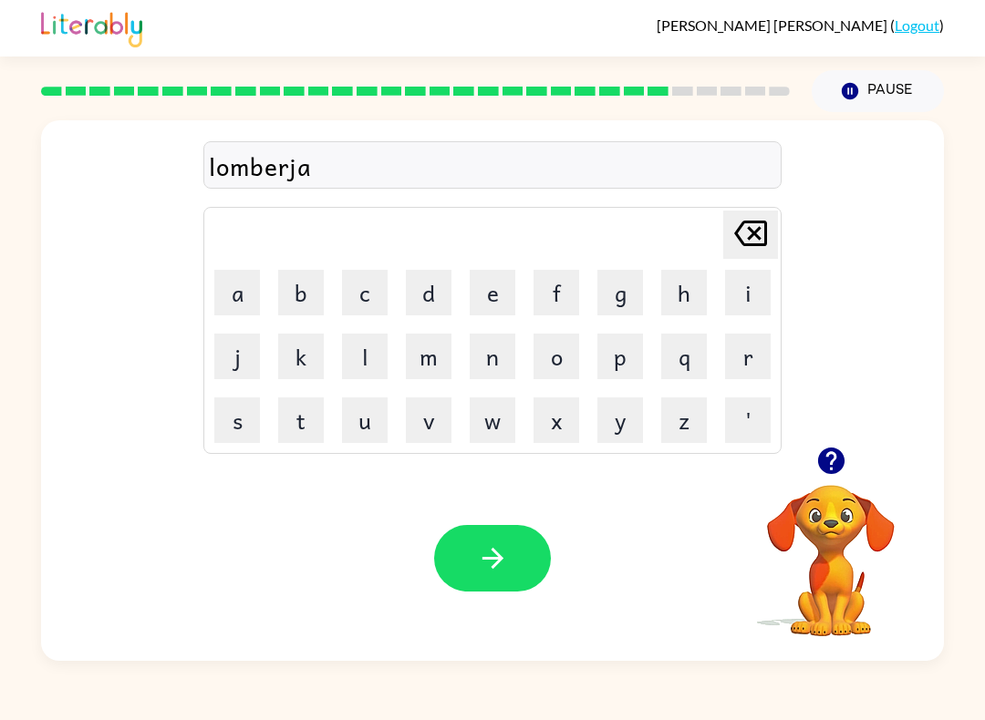
click at [371, 291] on button "c" at bounding box center [365, 293] width 46 height 46
click at [310, 358] on button "k" at bounding box center [301, 357] width 46 height 46
click at [480, 553] on icon "button" at bounding box center [493, 559] width 32 height 32
click at [844, 451] on icon "button" at bounding box center [831, 461] width 32 height 32
click at [623, 367] on button "p" at bounding box center [620, 357] width 46 height 46
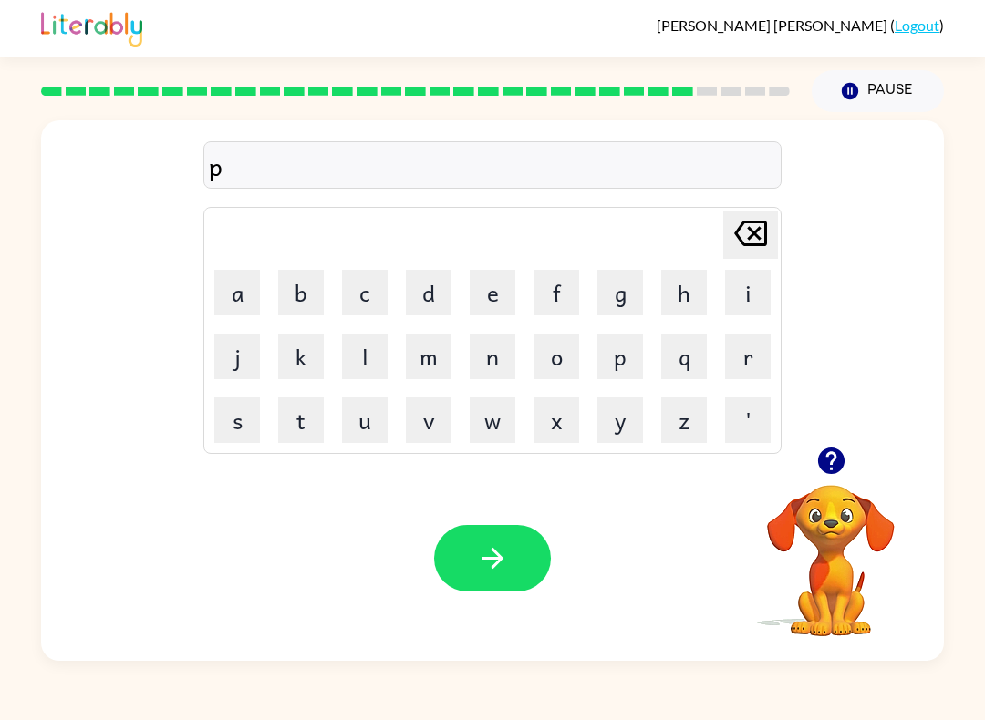
click at [480, 301] on button "e" at bounding box center [493, 293] width 46 height 46
click at [248, 288] on button "a" at bounding box center [237, 293] width 46 height 46
click at [752, 361] on button "r" at bounding box center [748, 357] width 46 height 46
click at [243, 419] on button "s" at bounding box center [237, 421] width 46 height 46
click at [501, 565] on icon "button" at bounding box center [493, 559] width 32 height 32
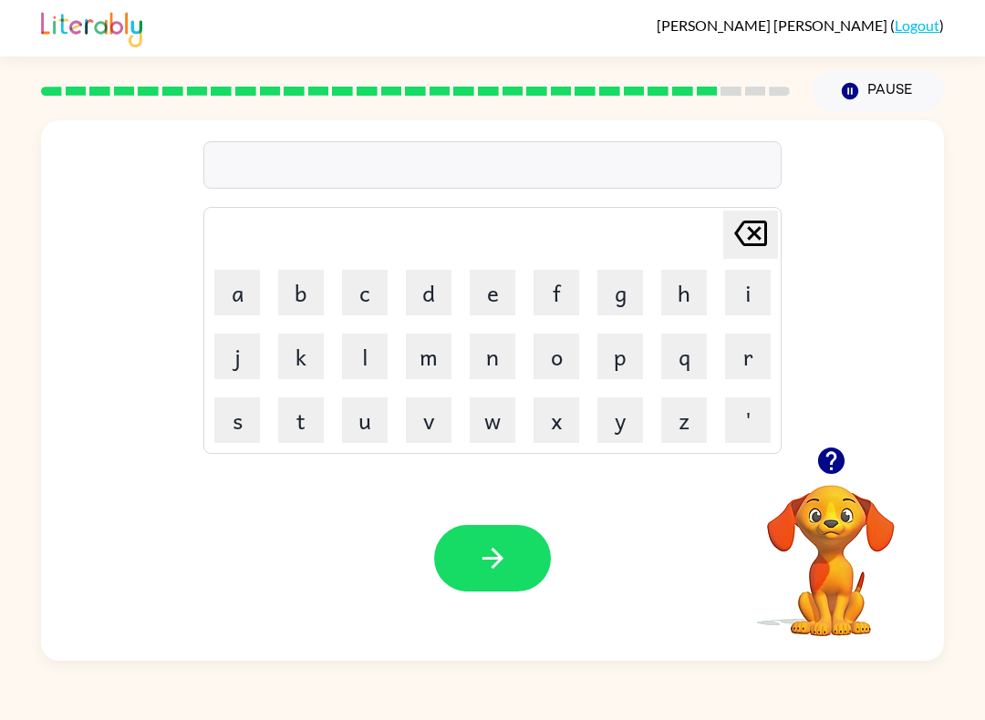
click at [314, 423] on button "t" at bounding box center [301, 421] width 46 height 46
click at [751, 284] on button "i" at bounding box center [748, 293] width 46 height 46
click at [494, 371] on button "n" at bounding box center [493, 357] width 46 height 46
click at [529, 561] on button "button" at bounding box center [492, 558] width 117 height 67
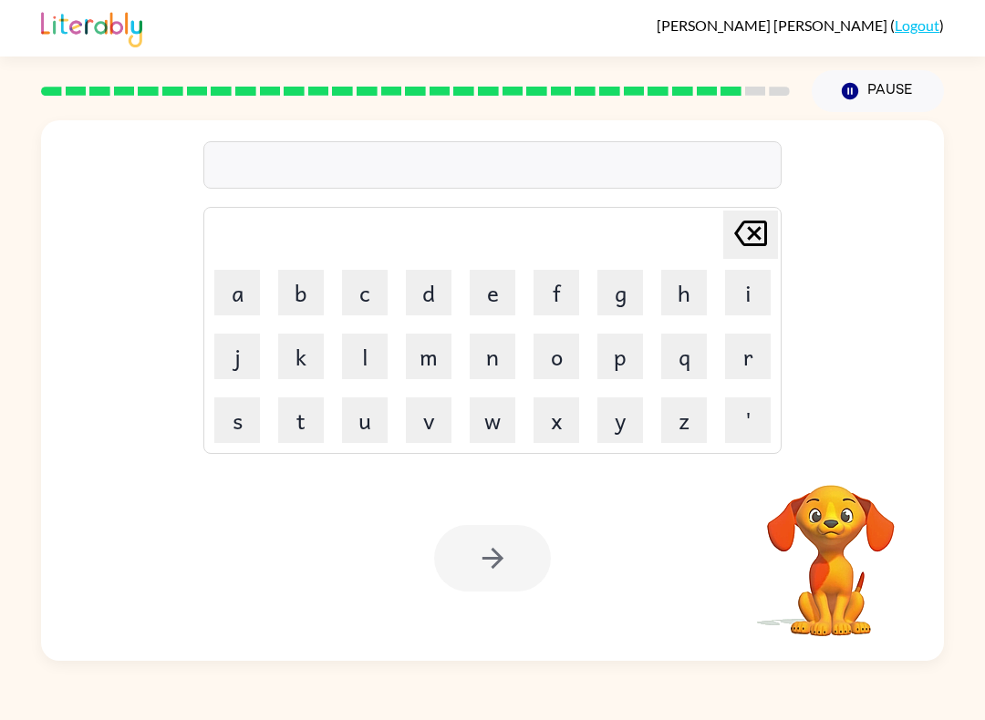
click at [238, 432] on button "s" at bounding box center [237, 421] width 46 height 46
click at [626, 357] on button "p" at bounding box center [620, 357] width 46 height 46
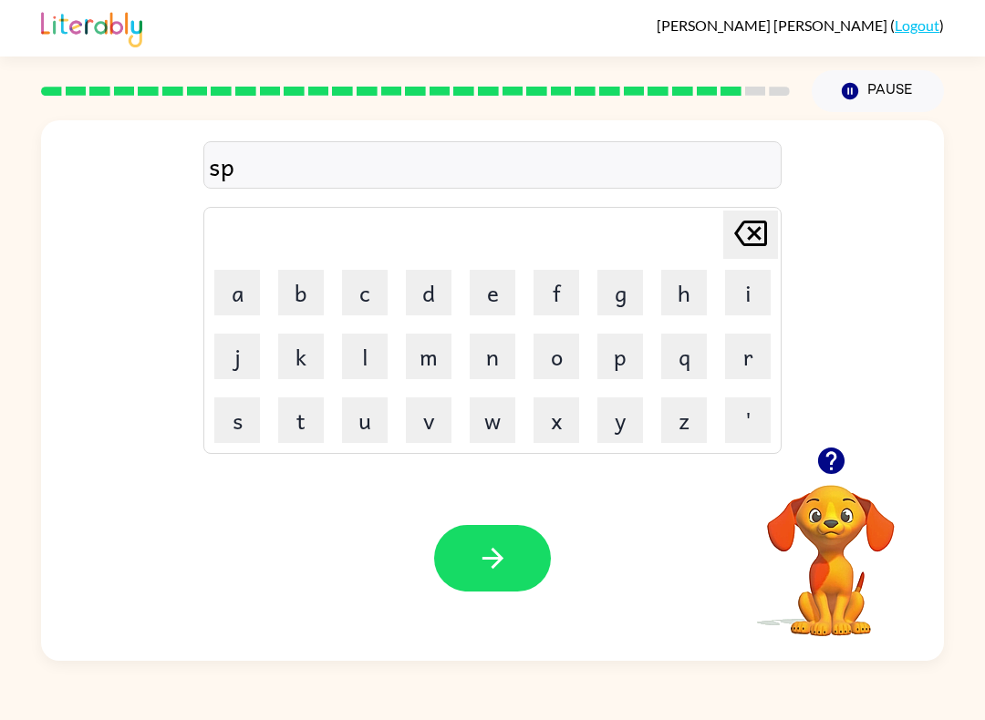
click at [771, 244] on icon "[PERSON_NAME] last character input" at bounding box center [751, 234] width 44 height 44
click at [576, 369] on button "o" at bounding box center [556, 357] width 46 height 46
click at [359, 357] on button "l" at bounding box center [365, 357] width 46 height 46
click at [409, 285] on button "d" at bounding box center [429, 293] width 46 height 46
click at [496, 424] on button "w" at bounding box center [493, 421] width 46 height 46
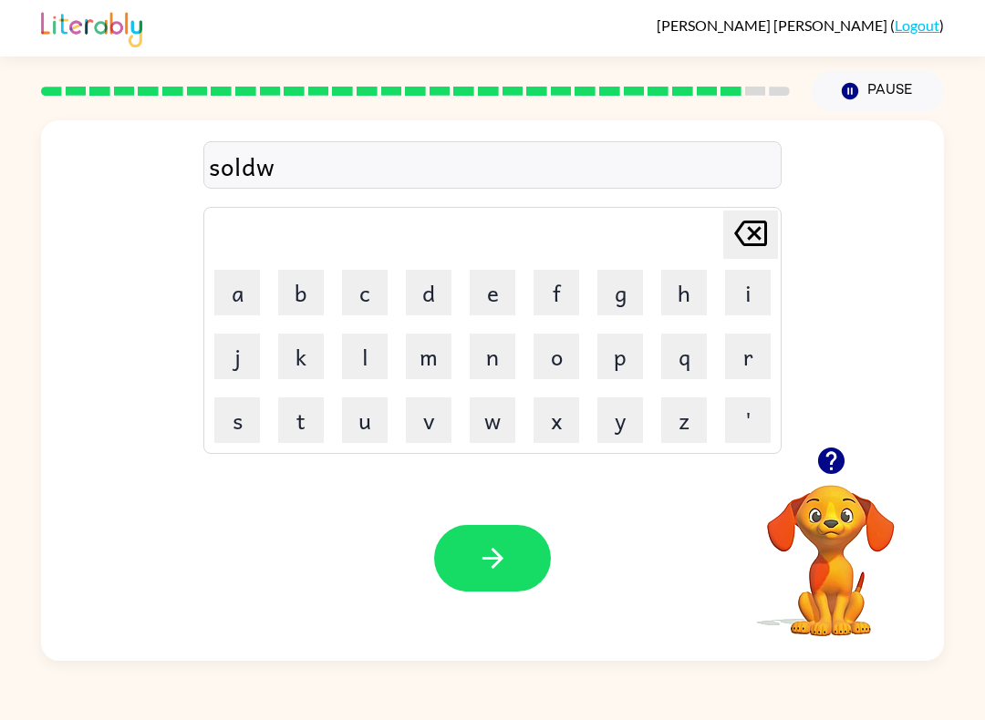
click at [509, 292] on button "e" at bounding box center [493, 293] width 46 height 46
click at [767, 365] on button "r" at bounding box center [748, 357] width 46 height 46
click at [475, 564] on button "button" at bounding box center [492, 558] width 117 height 67
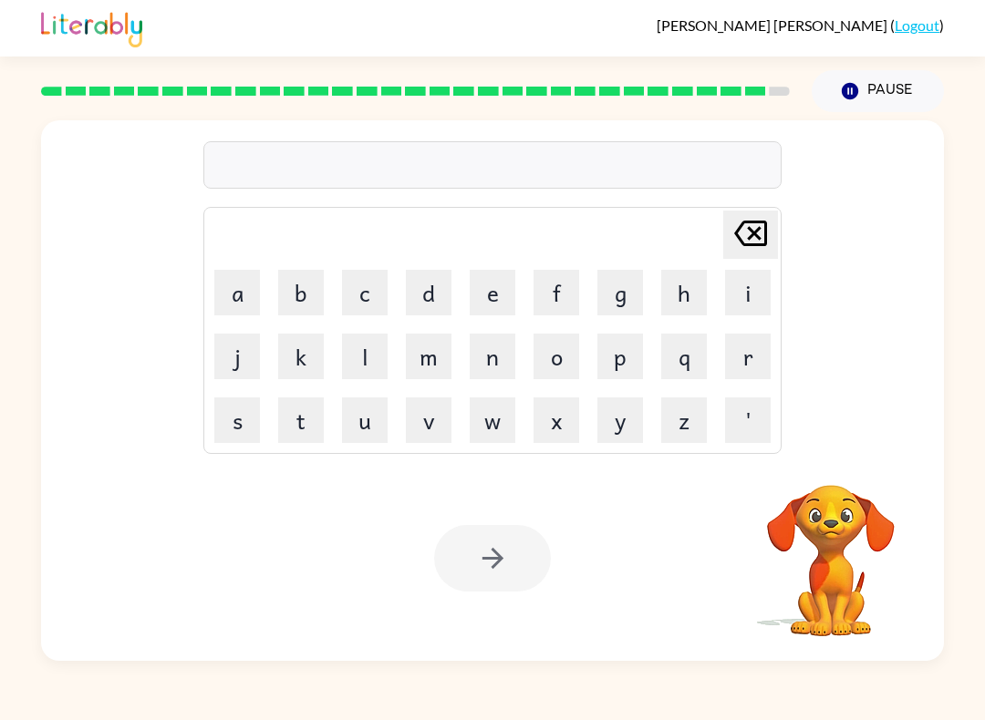
click at [358, 423] on button "u" at bounding box center [365, 421] width 46 height 46
click at [512, 358] on button "n" at bounding box center [493, 357] width 46 height 46
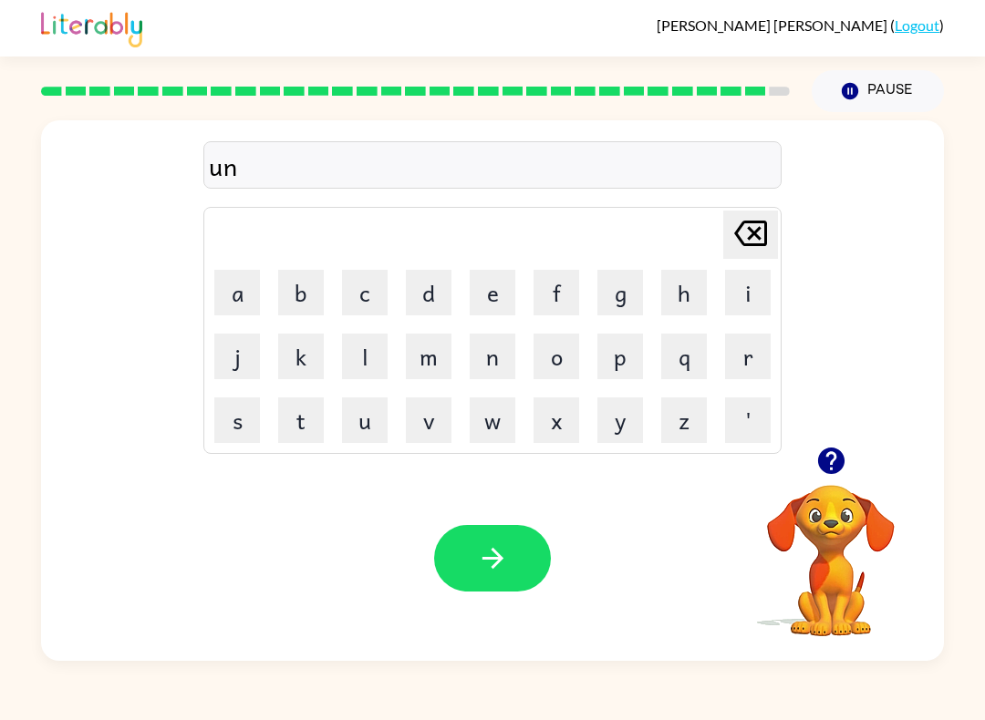
click at [248, 311] on button "a" at bounding box center [237, 293] width 46 height 46
click at [573, 297] on button "f" at bounding box center [556, 293] width 46 height 46
click at [738, 367] on button "r" at bounding box center [748, 357] width 46 height 46
click at [241, 363] on button "j" at bounding box center [237, 357] width 46 height 46
click at [767, 221] on icon "[PERSON_NAME] last character input" at bounding box center [751, 234] width 44 height 44
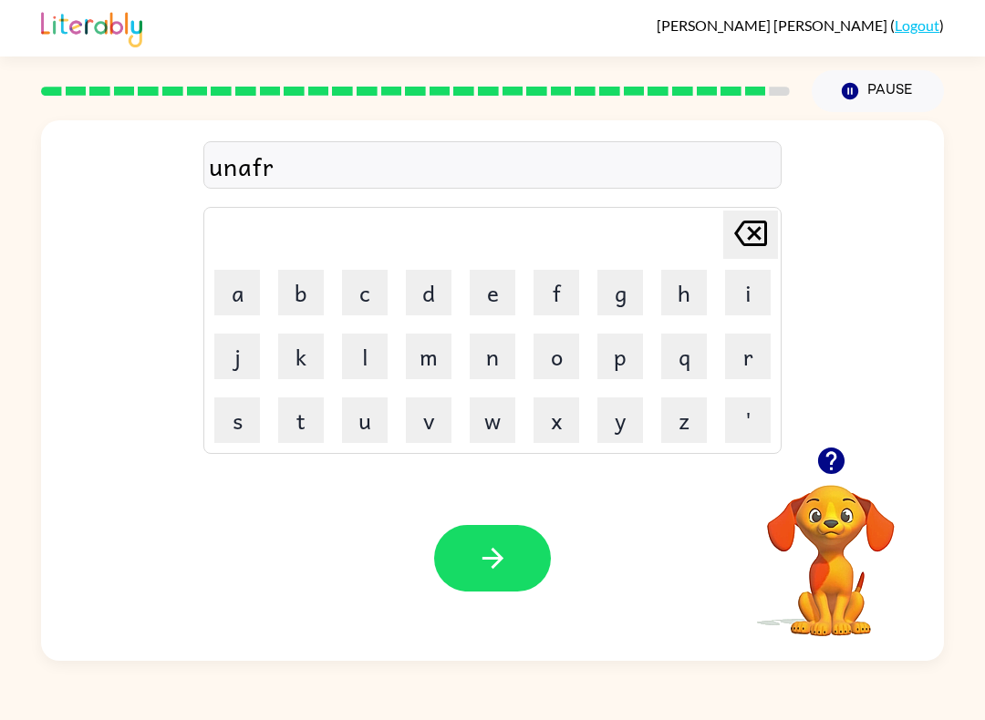
click at [249, 311] on button "a" at bounding box center [237, 293] width 46 height 46
click at [744, 301] on button "i" at bounding box center [748, 293] width 46 height 46
click at [417, 291] on button "d" at bounding box center [429, 293] width 46 height 46
click at [527, 554] on button "button" at bounding box center [492, 558] width 117 height 67
